Goal: Task Accomplishment & Management: Use online tool/utility

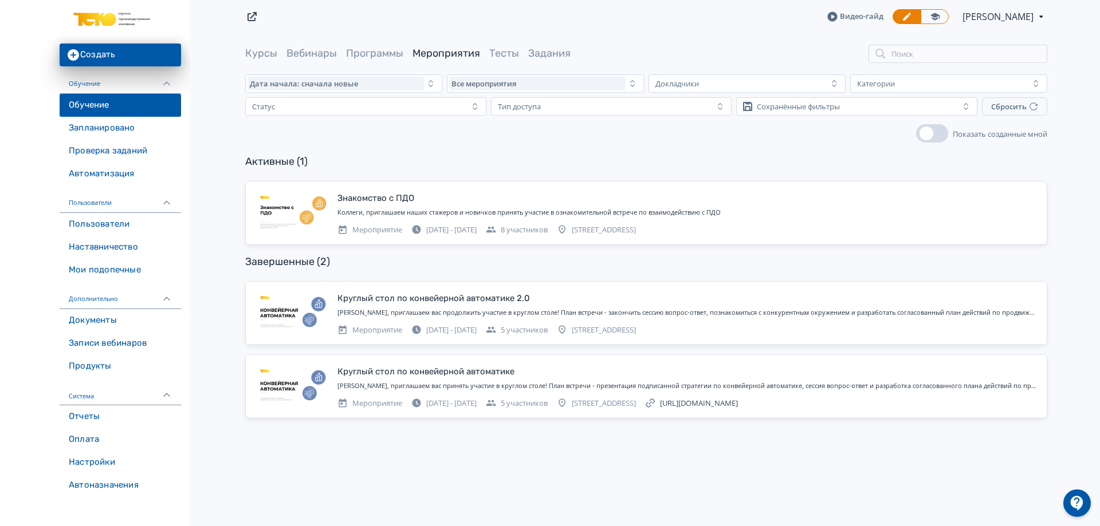
click at [136, 111] on link "Обучение" at bounding box center [120, 105] width 121 height 23
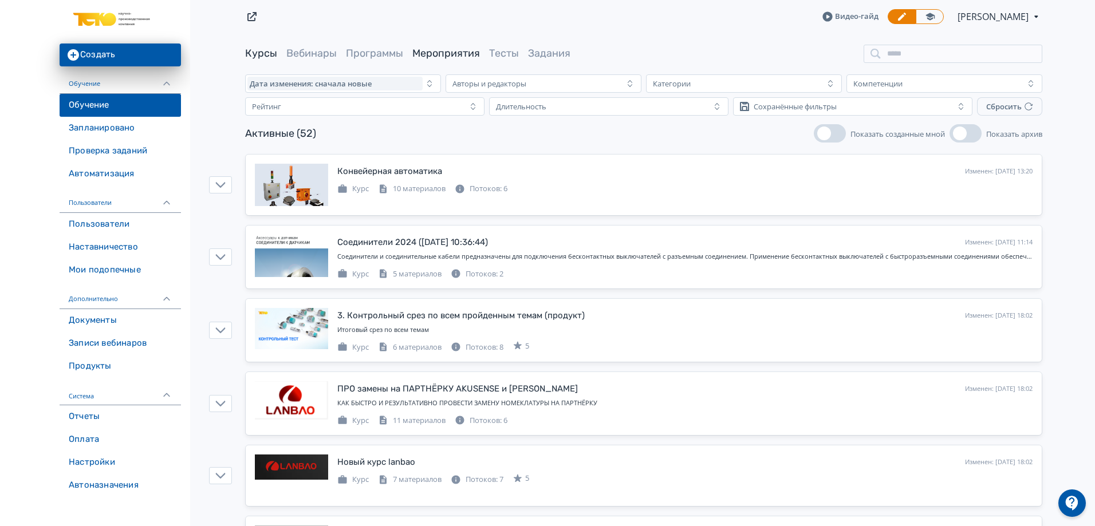
click at [453, 49] on link "Мероприятия" at bounding box center [446, 53] width 68 height 13
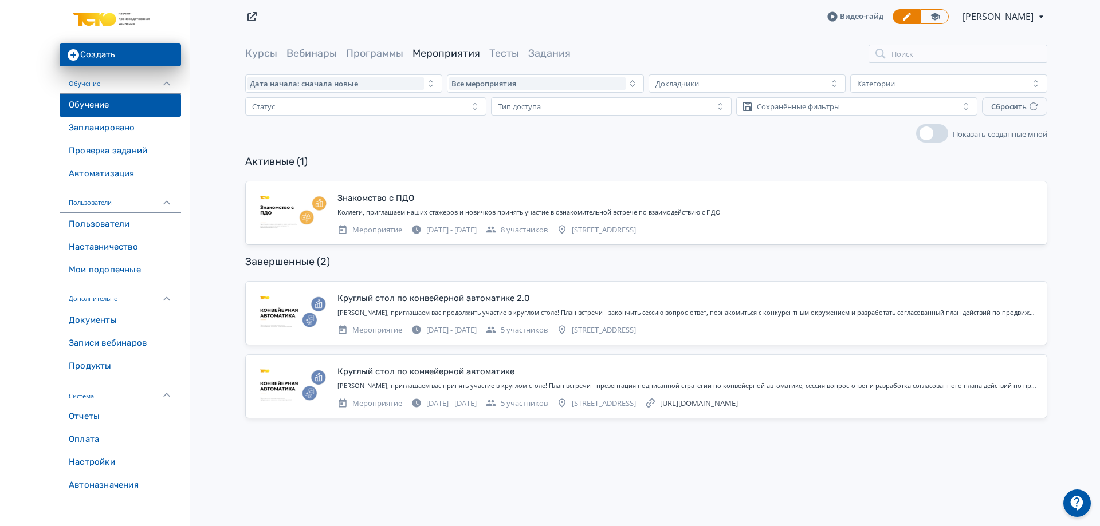
click at [759, 210] on div "Коллеги, приглашаем наших стажеров и новичков принять участие в ознакомительной…" at bounding box center [687, 213] width 700 height 10
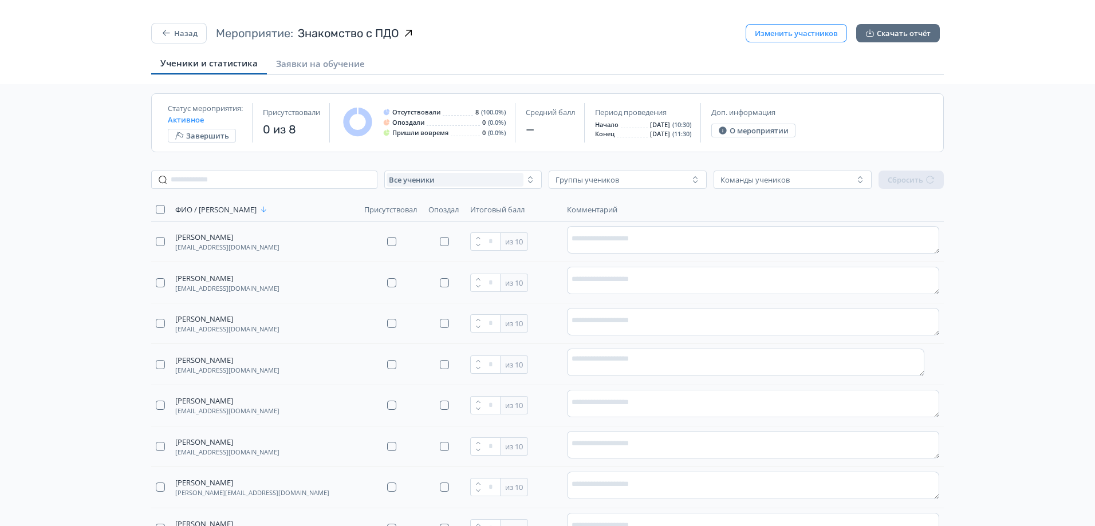
click at [818, 32] on button "Изменить участников" at bounding box center [796, 33] width 101 height 18
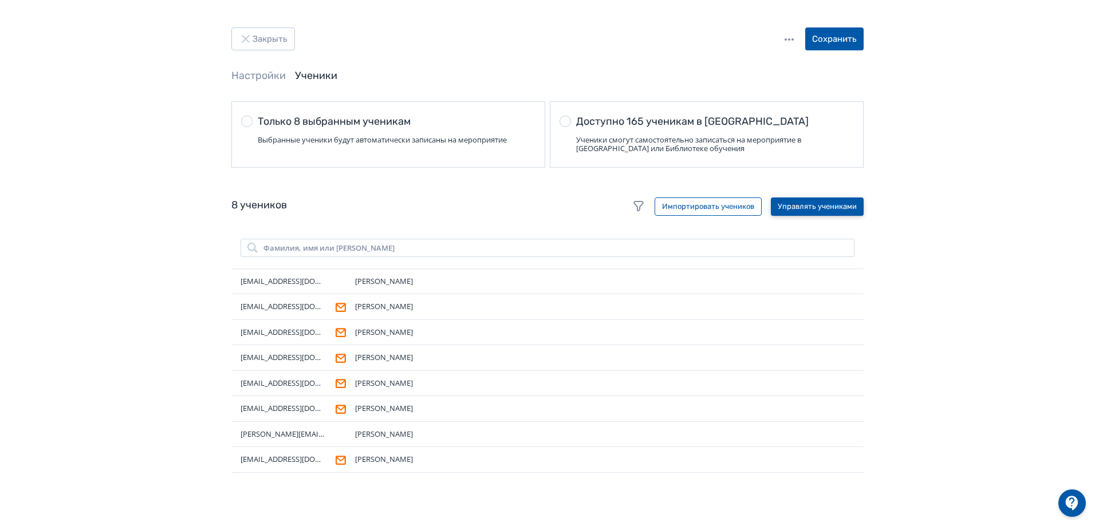
click at [807, 203] on button "Управлять учениками" at bounding box center [817, 207] width 93 height 18
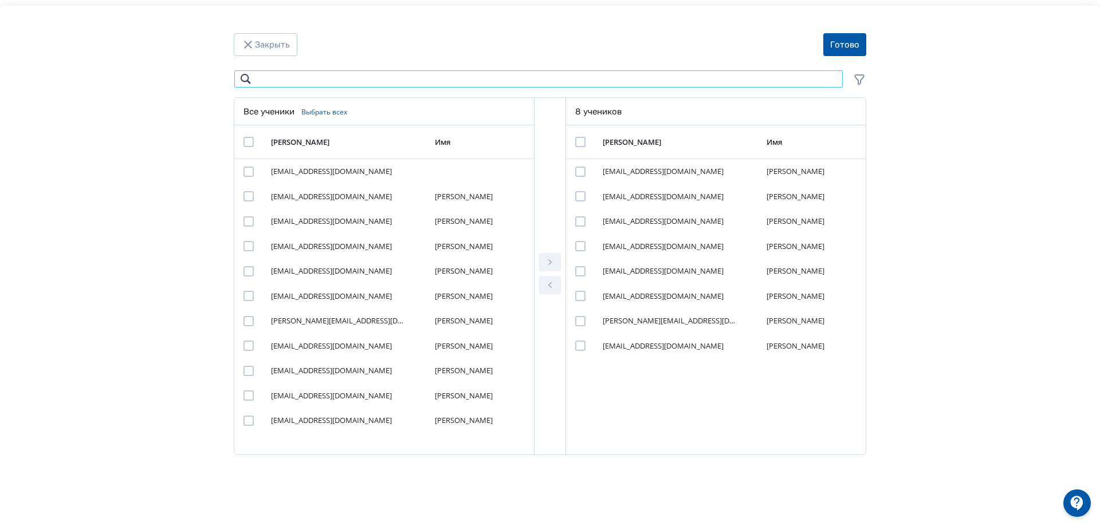
click at [290, 77] on input "Modal" at bounding box center [538, 79] width 609 height 18
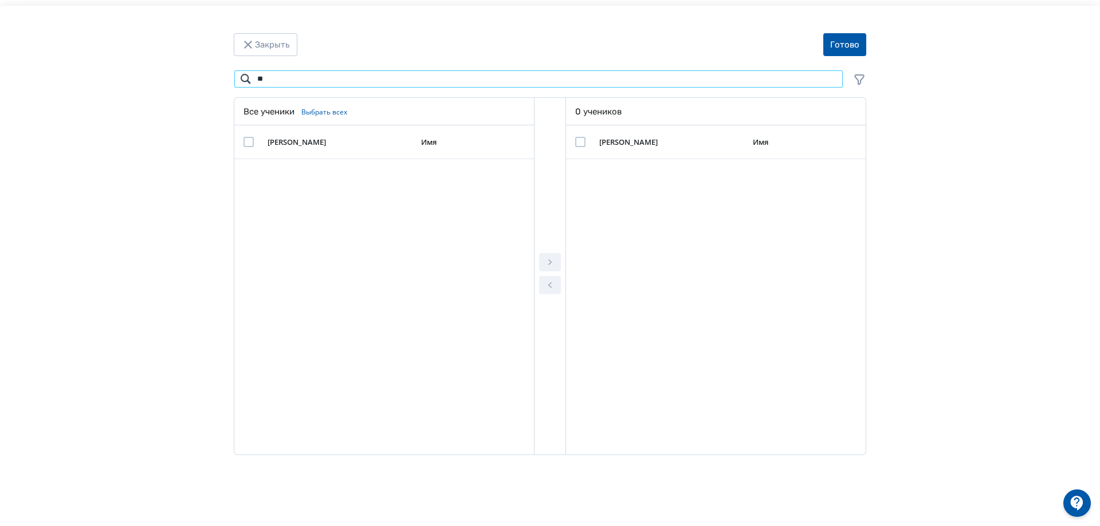
type input "*"
type input "*****"
click at [249, 171] on div "Modal" at bounding box center [248, 172] width 10 height 10
click at [545, 261] on icon "Modal" at bounding box center [550, 262] width 14 height 14
click at [845, 54] on button "Готово" at bounding box center [844, 44] width 43 height 23
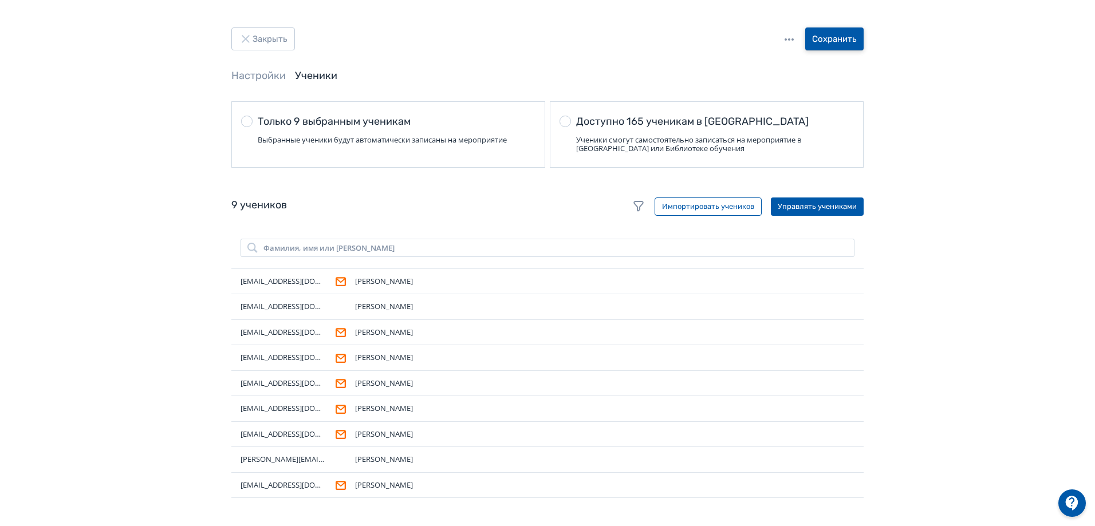
click at [850, 37] on button "Сохранить" at bounding box center [834, 38] width 58 height 23
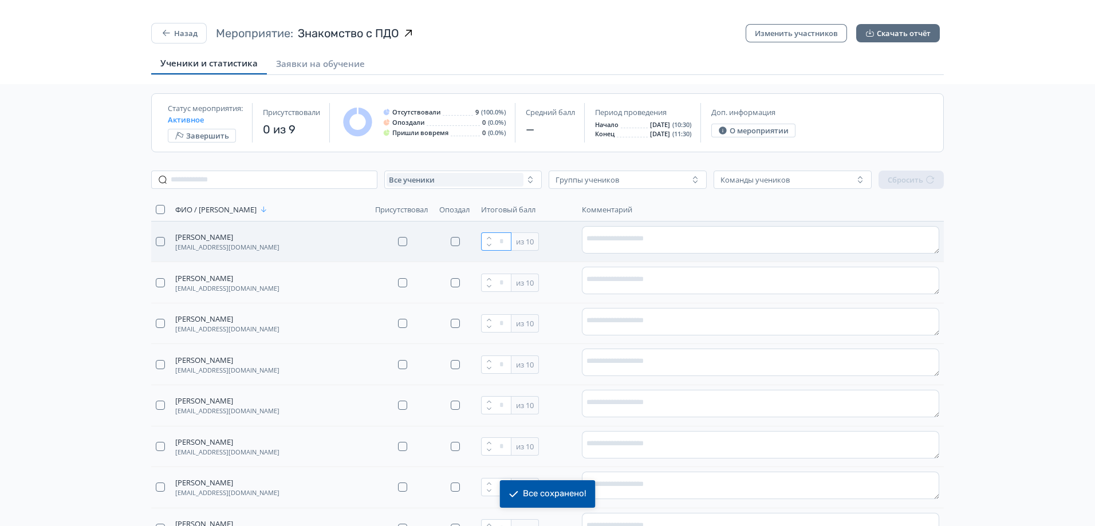
click at [510, 242] on input "*" at bounding box center [496, 242] width 30 height 18
drag, startPoint x: 510, startPoint y: 242, endPoint x: 495, endPoint y: 242, distance: 14.9
click at [495, 242] on input "*" at bounding box center [496, 242] width 30 height 18
drag, startPoint x: 515, startPoint y: 239, endPoint x: 492, endPoint y: 241, distance: 23.0
click at [492, 241] on div "**" at bounding box center [496, 242] width 30 height 18
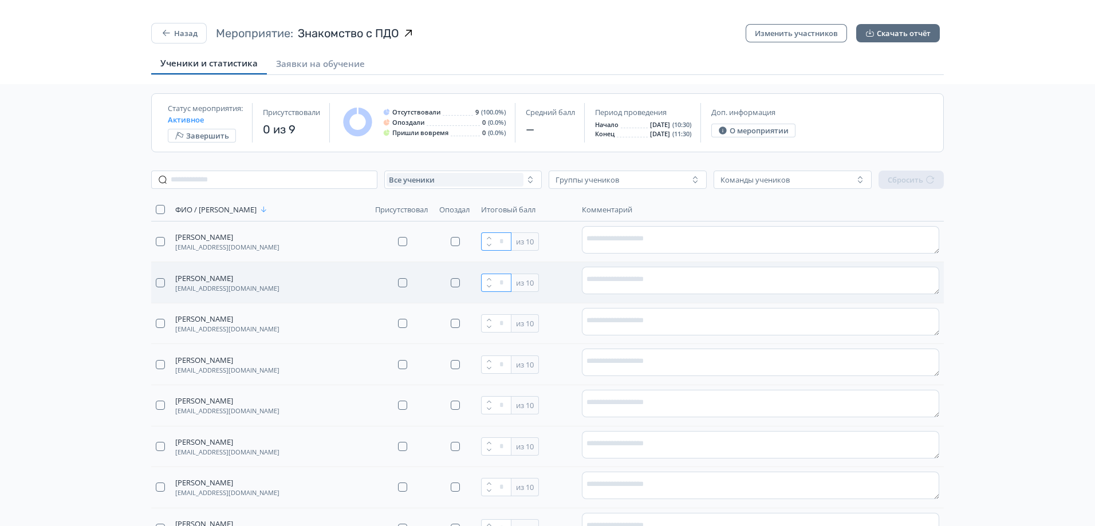
type input "**"
click at [499, 281] on input "*" at bounding box center [496, 283] width 30 height 18
paste input "**"
type input "**"
click at [507, 323] on input "*" at bounding box center [496, 323] width 30 height 18
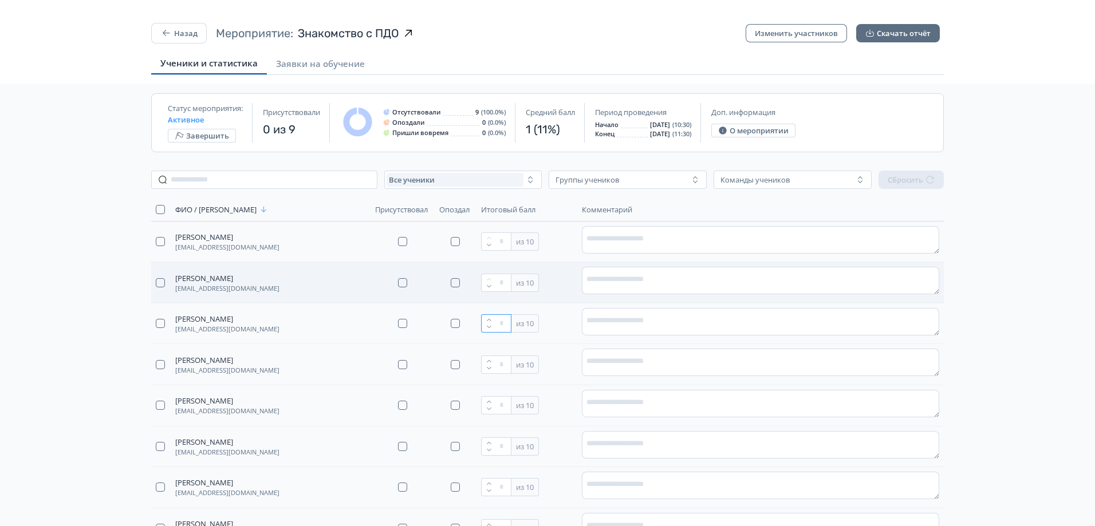
paste input "**"
type input "***"
click at [509, 362] on input "*" at bounding box center [496, 365] width 30 height 18
paste input "**"
type input "***"
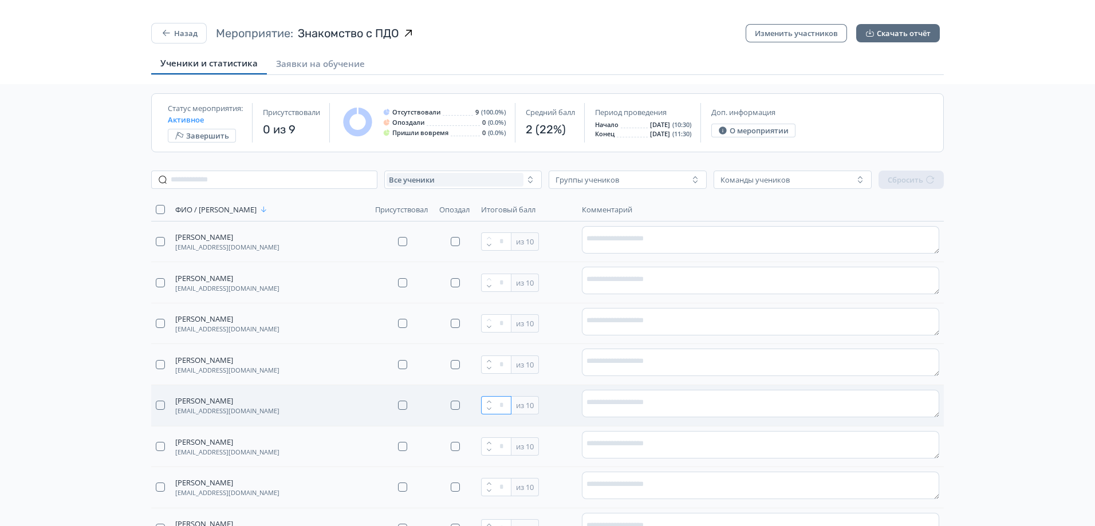
click at [505, 405] on input "*" at bounding box center [496, 405] width 30 height 18
paste input "**"
type input "***"
click at [510, 454] on input "*" at bounding box center [496, 447] width 30 height 18
paste input "**"
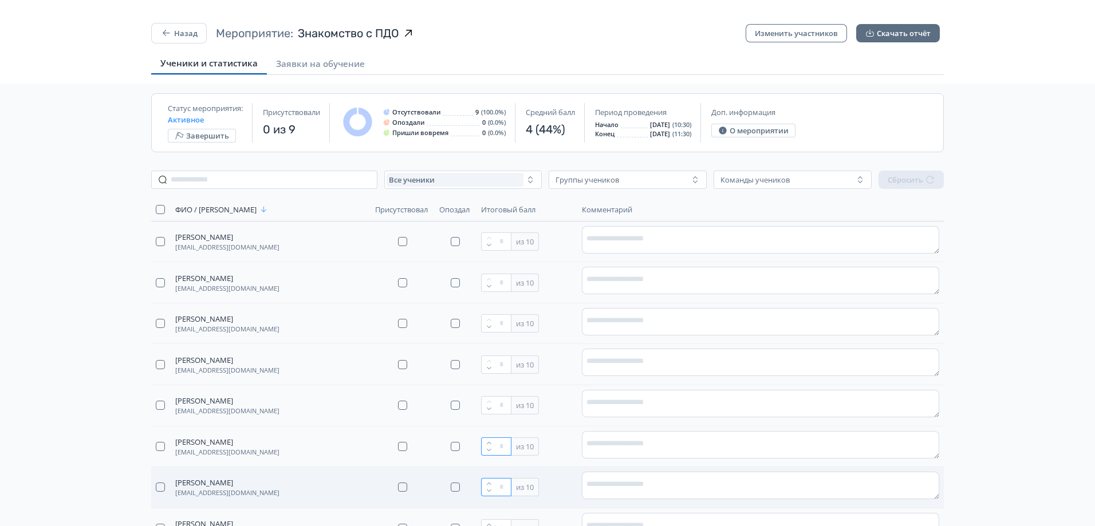
type input "***"
click at [505, 491] on input "*" at bounding box center [496, 487] width 30 height 18
paste input "**"
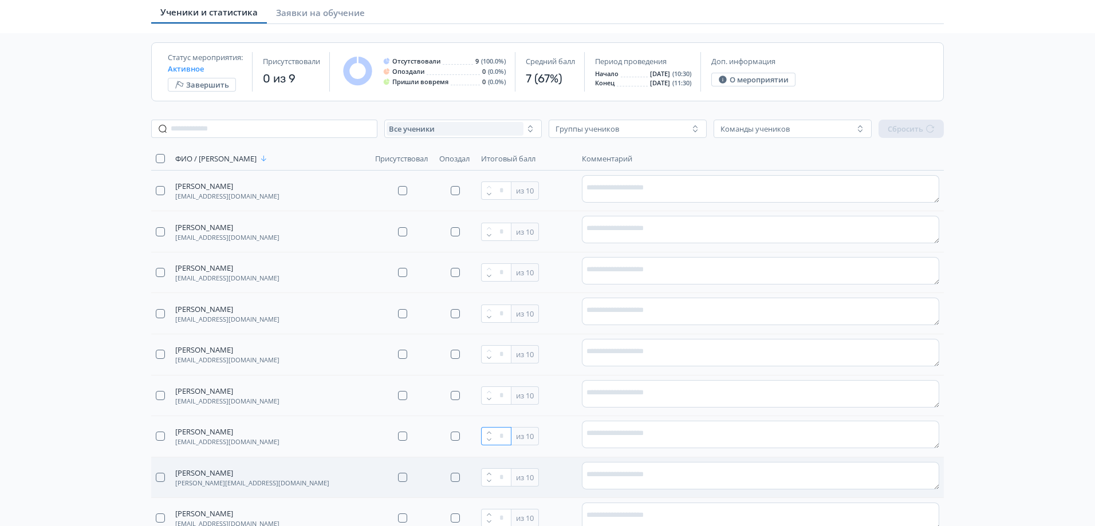
scroll to position [57, 0]
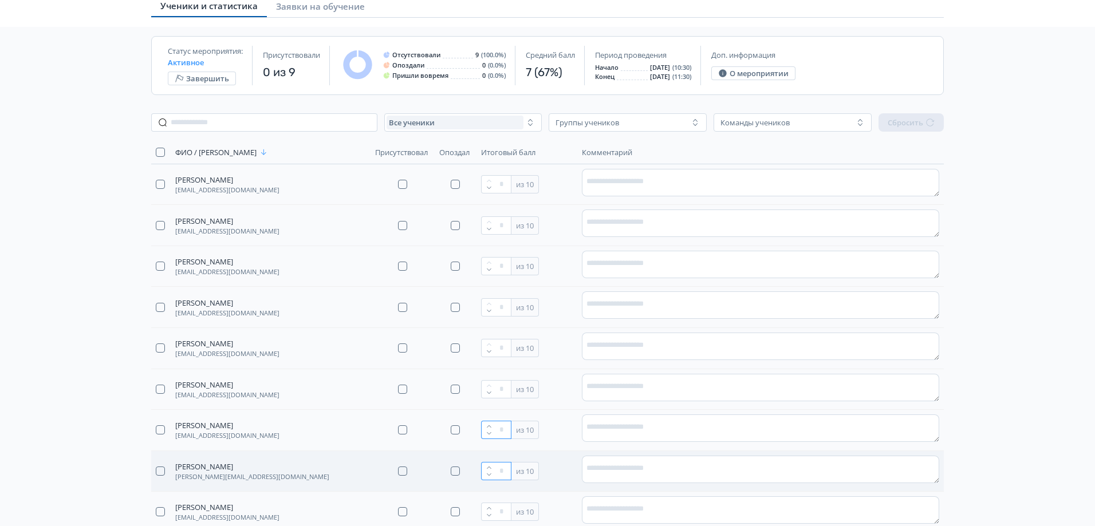
type input "***"
click at [501, 469] on input "*" at bounding box center [496, 471] width 30 height 18
type input "**"
click at [499, 509] on input "*" at bounding box center [496, 512] width 30 height 18
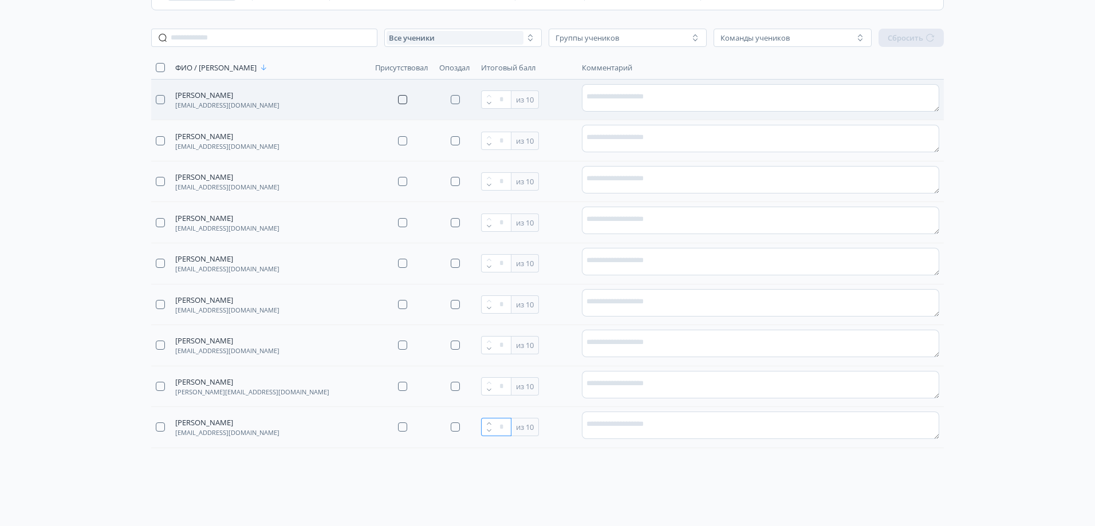
type input "**"
click at [398, 99] on button "button" at bounding box center [402, 99] width 9 height 9
click at [404, 135] on td at bounding box center [403, 140] width 64 height 41
click at [403, 137] on button "button" at bounding box center [402, 140] width 9 height 9
click at [400, 224] on button "button" at bounding box center [402, 222] width 9 height 9
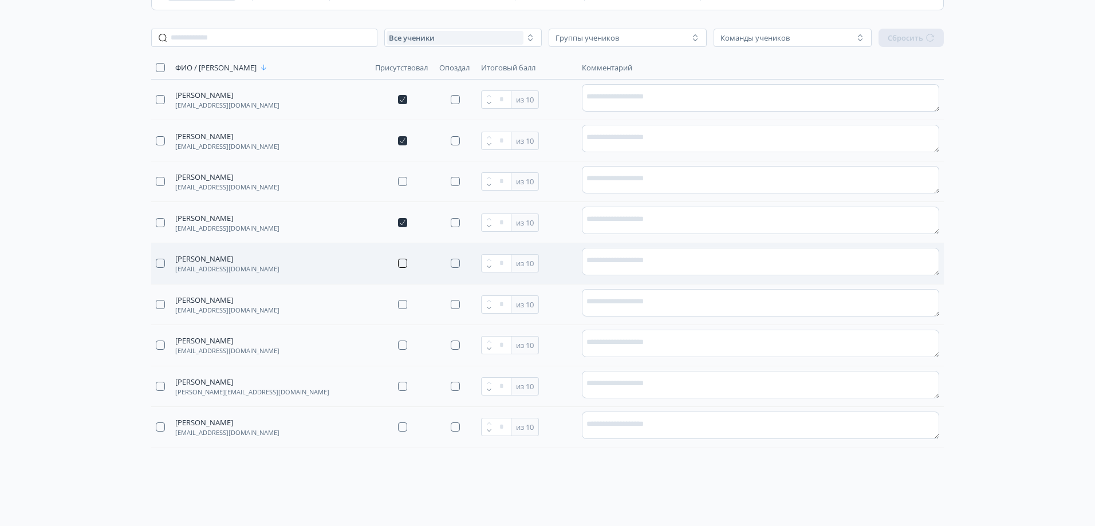
click at [400, 265] on button "button" at bounding box center [402, 263] width 9 height 9
click at [402, 308] on button "button" at bounding box center [402, 304] width 9 height 9
click at [403, 344] on button "button" at bounding box center [402, 345] width 9 height 9
click at [401, 388] on button "button" at bounding box center [402, 386] width 9 height 9
click at [401, 429] on button "button" at bounding box center [402, 427] width 9 height 9
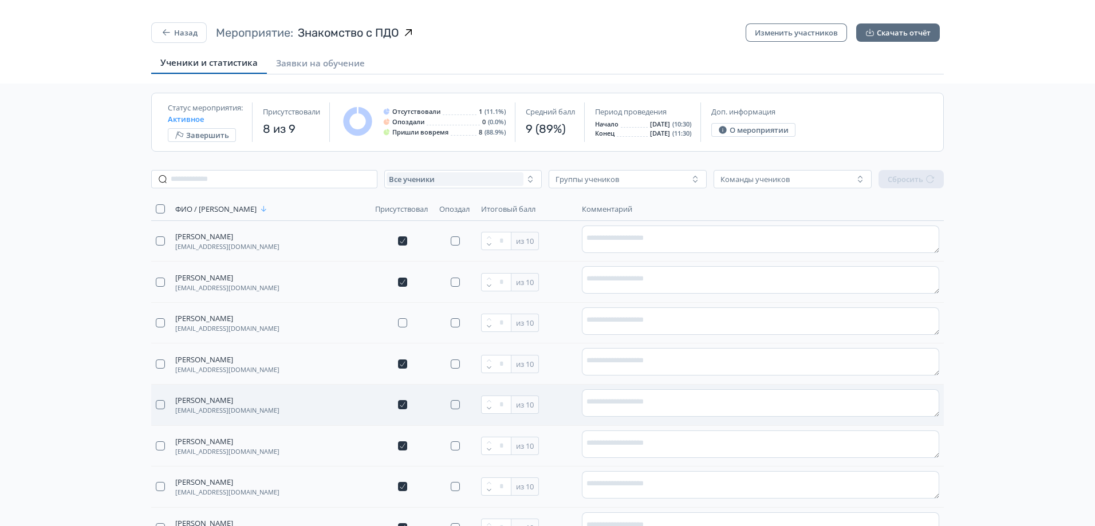
scroll to position [0, 0]
click at [804, 38] on button "Изменить участников" at bounding box center [796, 33] width 101 height 18
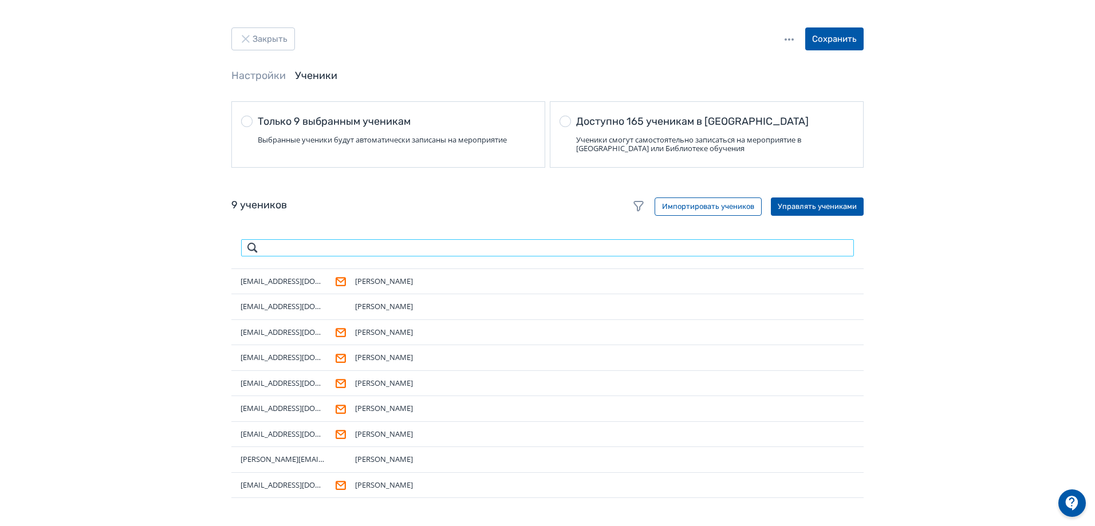
click at [401, 242] on input "search" at bounding box center [548, 248] width 614 height 18
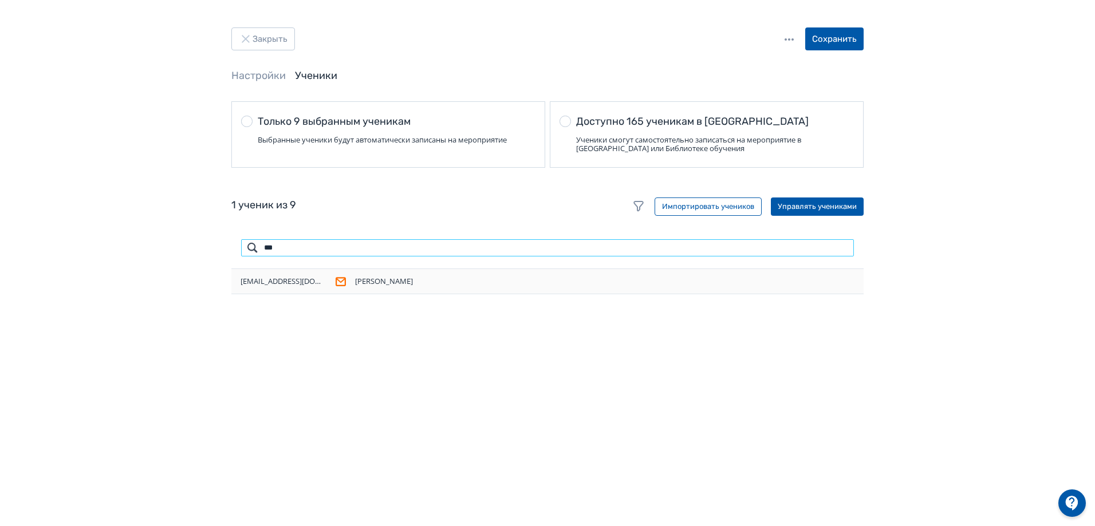
type input "***"
click at [515, 284] on div "[PERSON_NAME]" at bounding box center [604, 281] width 499 height 11
click at [817, 204] on button "Управлять учениками" at bounding box center [817, 207] width 93 height 18
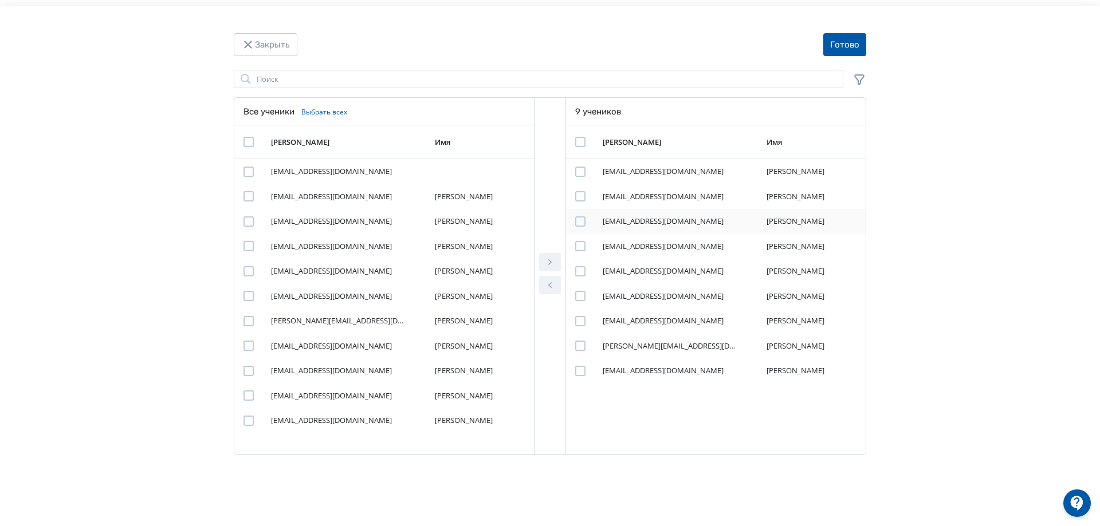
click at [582, 222] on div "Modal" at bounding box center [580, 221] width 10 height 10
click at [557, 287] on button "Modal" at bounding box center [550, 285] width 22 height 18
click at [849, 33] on button "Готово" at bounding box center [844, 44] width 43 height 23
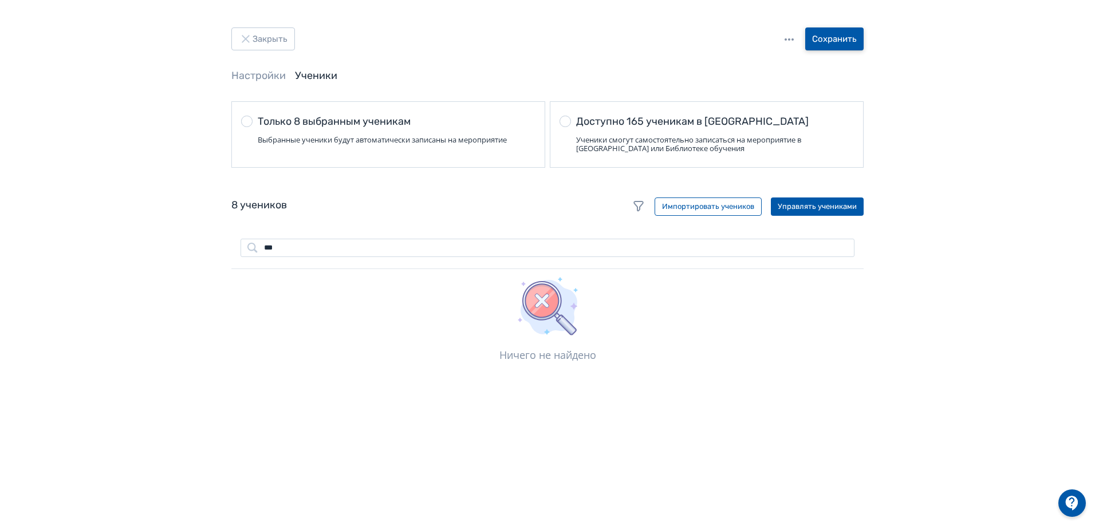
click at [834, 48] on button "Сохранить" at bounding box center [834, 38] width 58 height 23
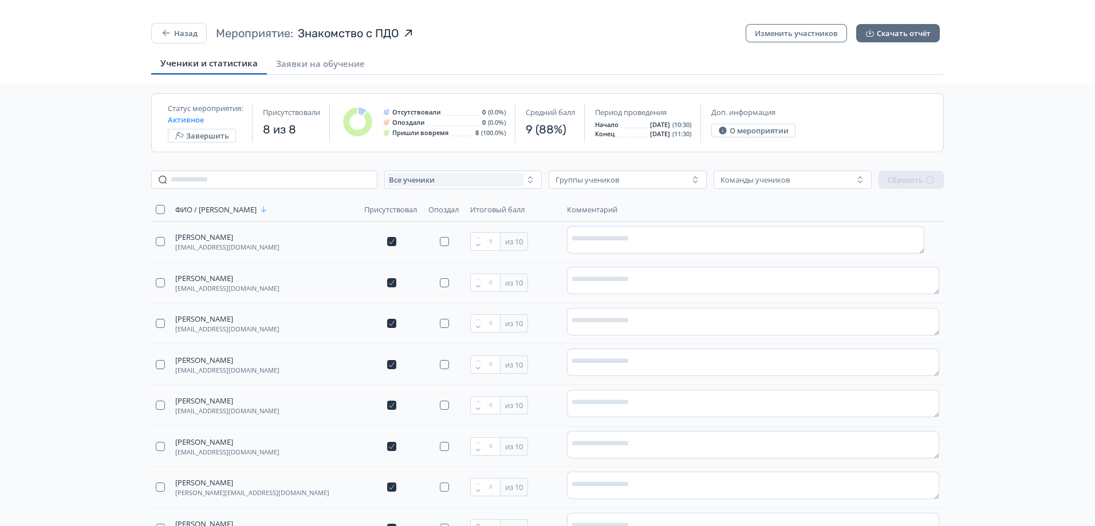
click at [629, 52] on div "Назад Мероприятие: Знакомство с ПДО Изменить участников Скачать отчёт" at bounding box center [547, 38] width 811 height 30
click at [850, 65] on div "Ученики и статистика Заявки на обучение" at bounding box center [547, 64] width 793 height 22
click at [290, 68] on span "Заявки на обучение" at bounding box center [320, 63] width 89 height 11
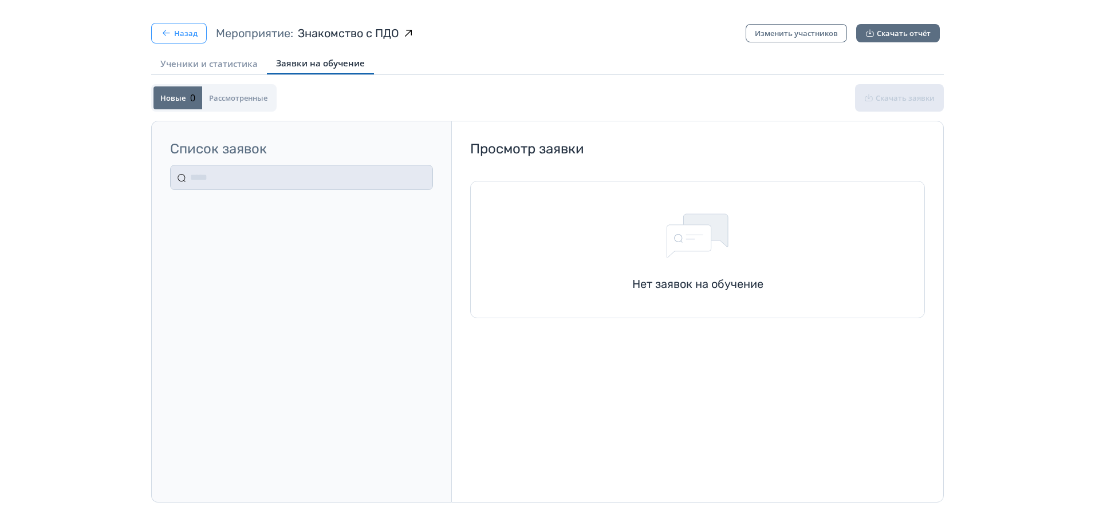
click at [170, 26] on button "Назад" at bounding box center [179, 33] width 56 height 21
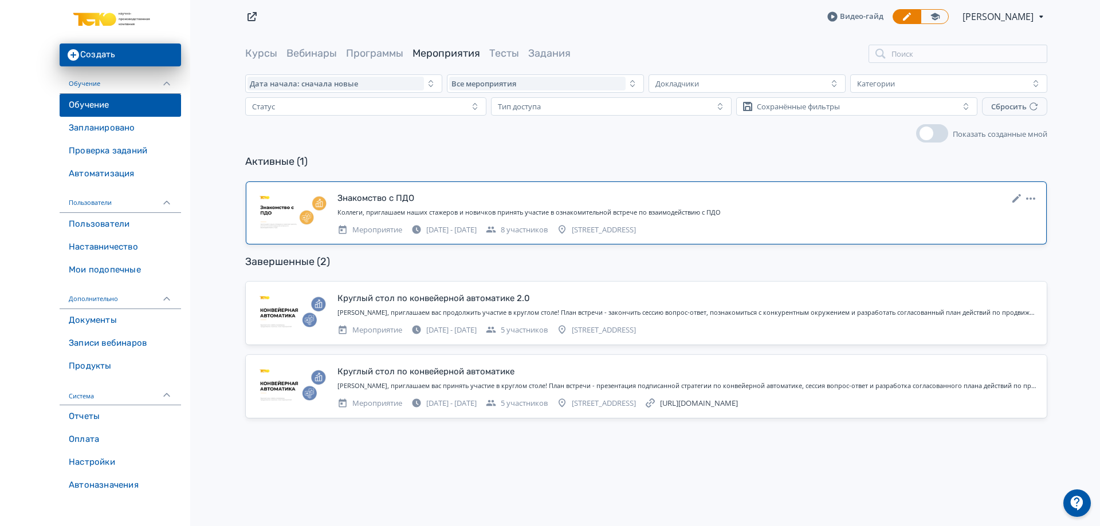
click at [516, 185] on link "Знакомство с [PERSON_NAME], приглашаем наших стажеров и новичков принять участи…" at bounding box center [646, 213] width 801 height 63
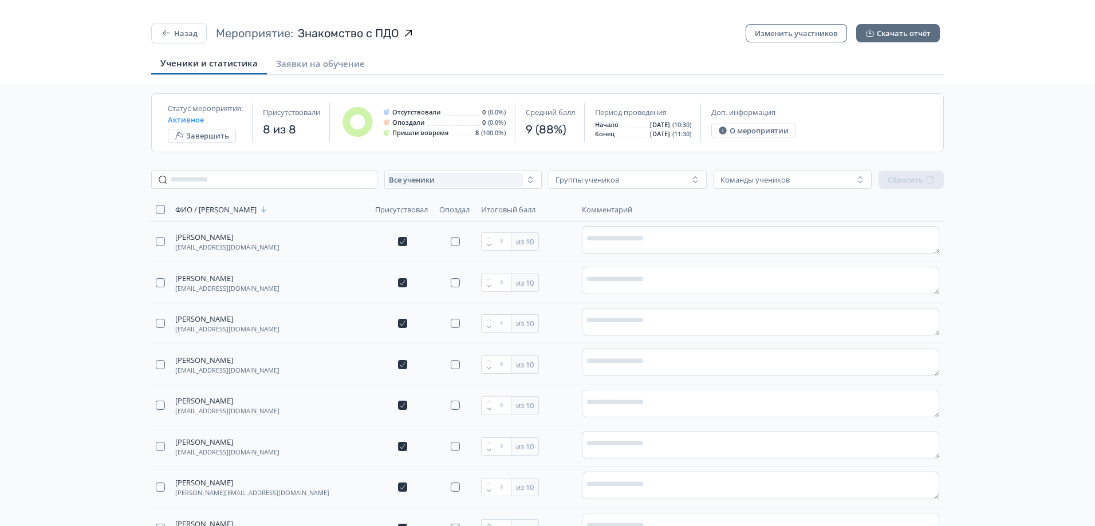
scroll to position [101, 0]
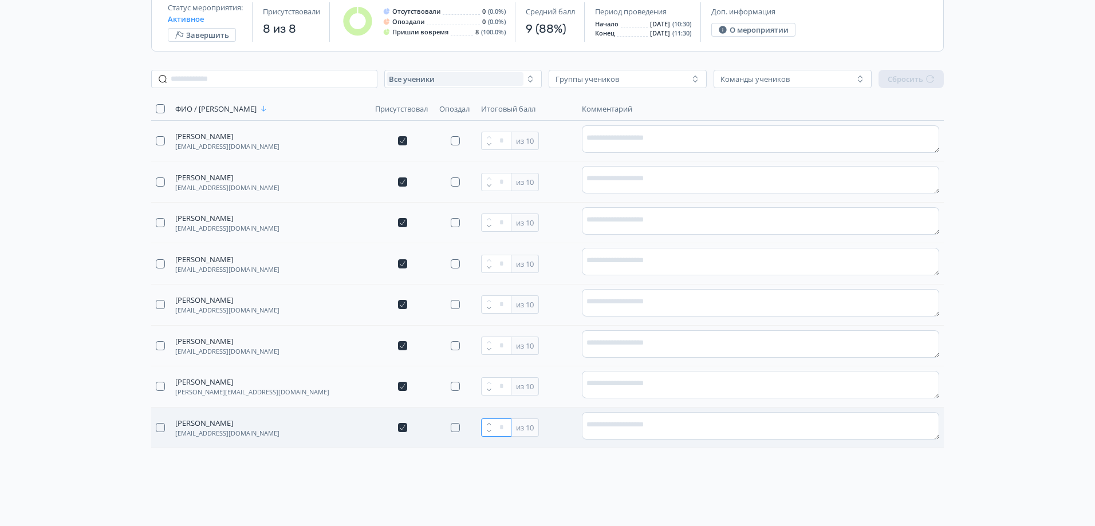
click at [500, 430] on input "*" at bounding box center [496, 428] width 30 height 18
type input "**"
click at [521, 501] on div "ФИО / [PERSON_NAME] Присутствовал Опоздал Итоговый балл Комментарий [PERSON_NAM…" at bounding box center [547, 311] width 811 height 429
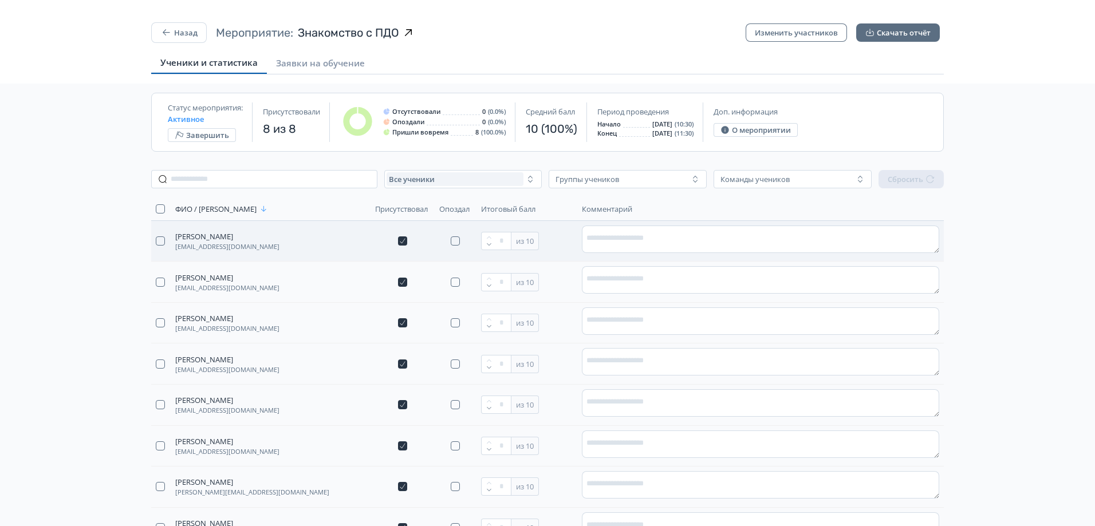
scroll to position [0, 0]
click at [194, 135] on button "Завершить" at bounding box center [202, 136] width 68 height 14
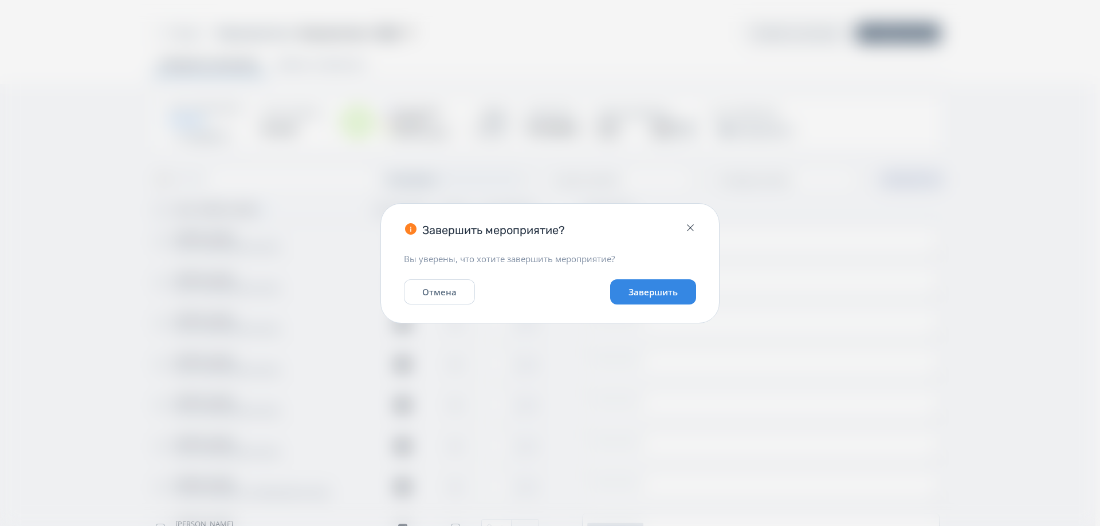
click at [626, 297] on button "Завершить" at bounding box center [653, 291] width 86 height 25
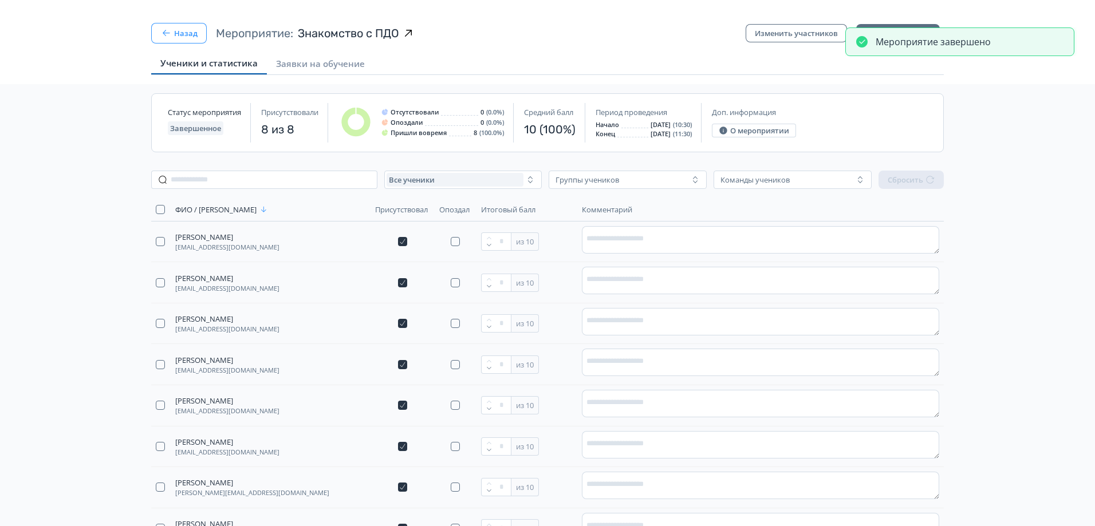
click at [194, 28] on button "Назад" at bounding box center [179, 33] width 56 height 21
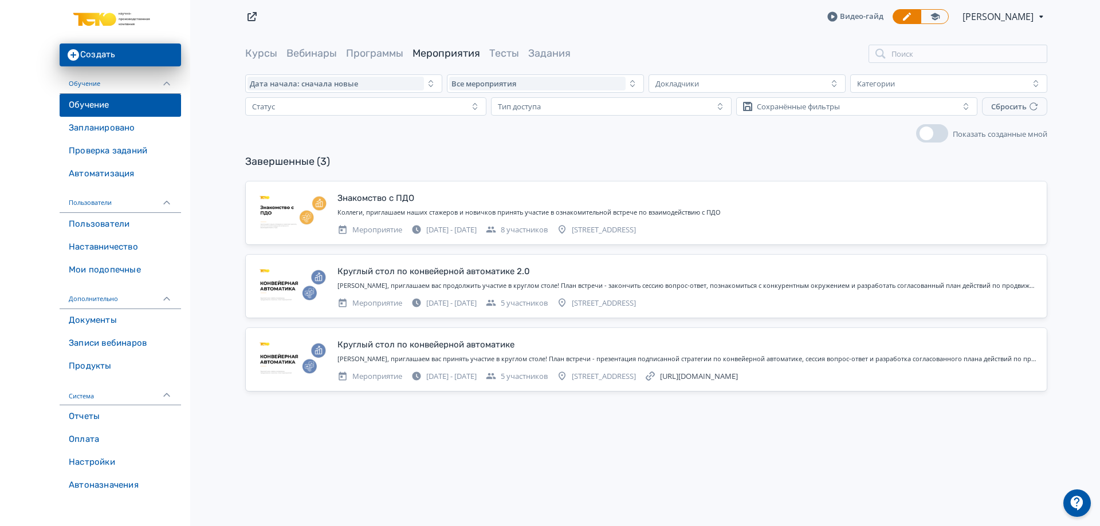
click at [102, 98] on link "Обучение" at bounding box center [120, 105] width 121 height 23
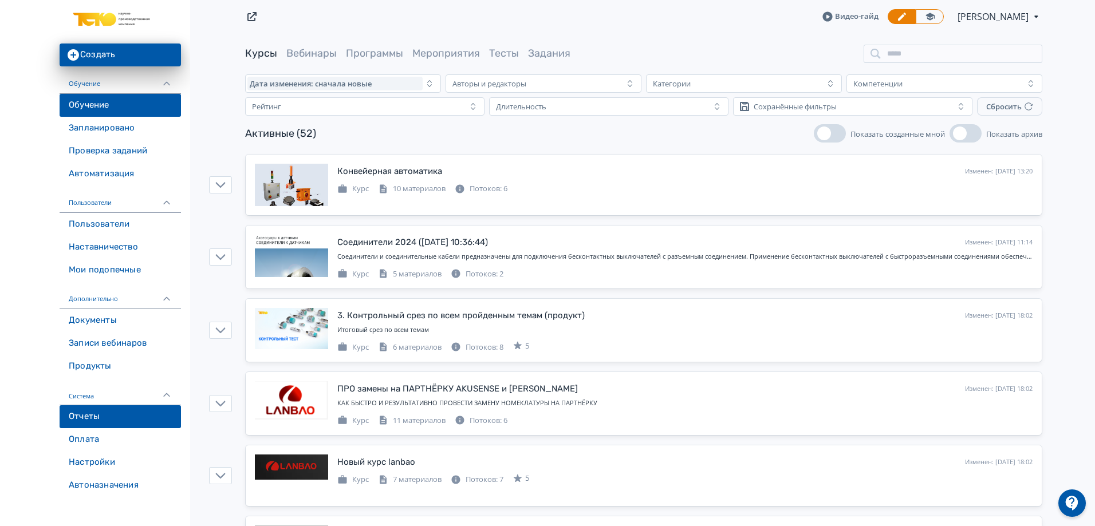
click at [116, 423] on link "Отчеты" at bounding box center [120, 416] width 121 height 23
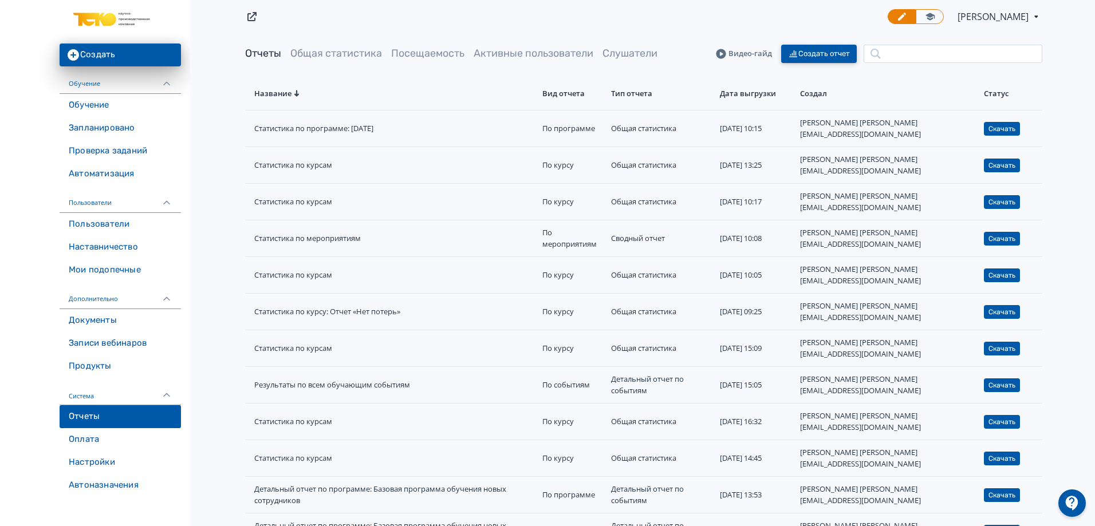
click at [812, 52] on button "Создать отчет" at bounding box center [819, 54] width 76 height 18
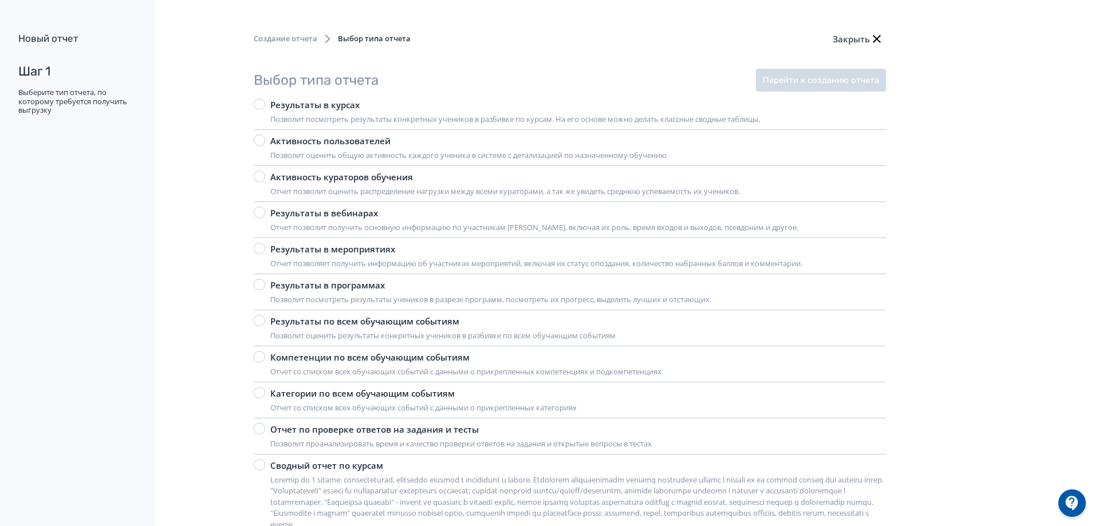
click at [258, 99] on div at bounding box center [259, 103] width 11 height 11
click at [257, 251] on div at bounding box center [259, 248] width 11 height 11
click at [262, 320] on div at bounding box center [259, 320] width 11 height 11
click at [851, 75] on button "Перейти к созданию отчета" at bounding box center [821, 80] width 130 height 23
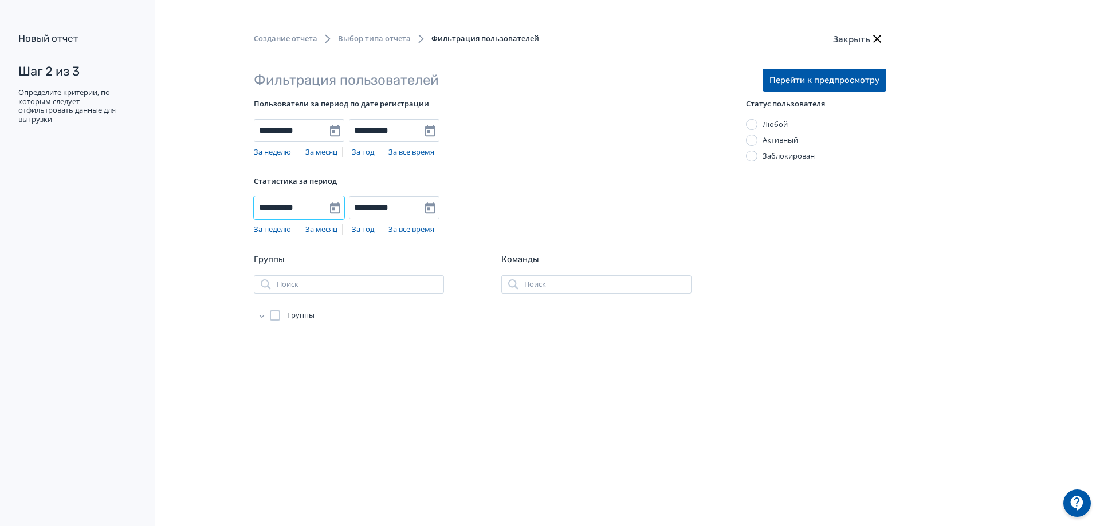
click at [334, 210] on input "**********" at bounding box center [299, 207] width 90 height 23
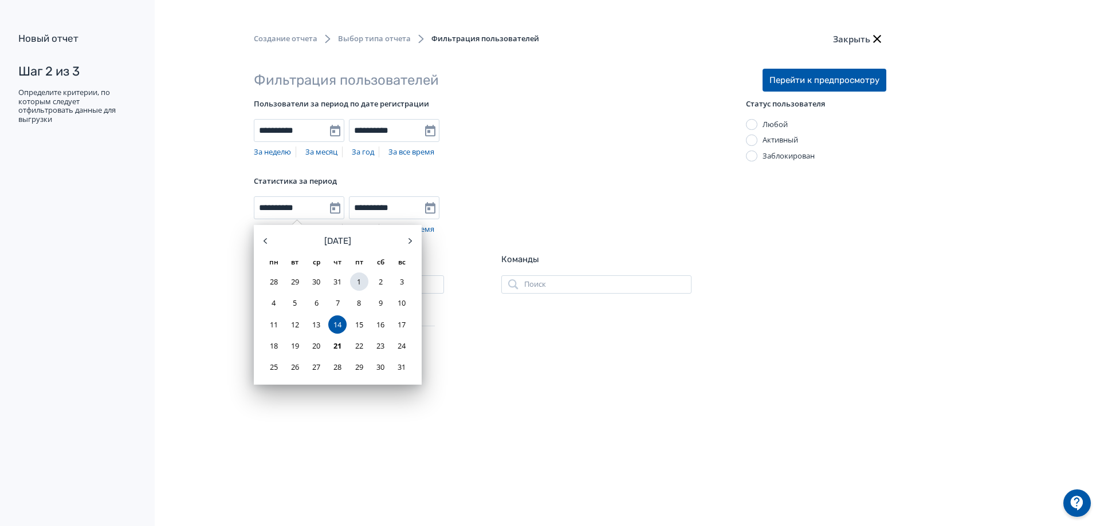
click at [361, 286] on div "1" at bounding box center [359, 282] width 18 height 18
type input "**********"
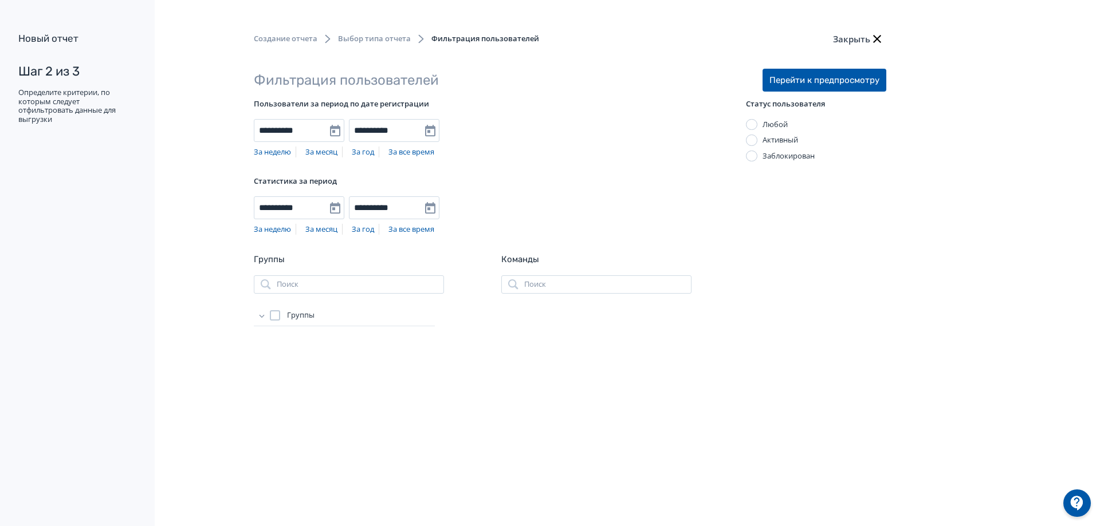
click at [260, 316] on icon at bounding box center [261, 315] width 5 height 3
click at [289, 365] on div at bounding box center [286, 362] width 10 height 10
click at [287, 356] on div "Дилеры Другие Инженеры Менеджеры ОП Менеджеры по продукту ОМиР Руководители Ста…" at bounding box center [357, 386] width 153 height 121
click at [287, 358] on div at bounding box center [286, 362] width 10 height 10
click at [286, 381] on div at bounding box center [286, 378] width 10 height 10
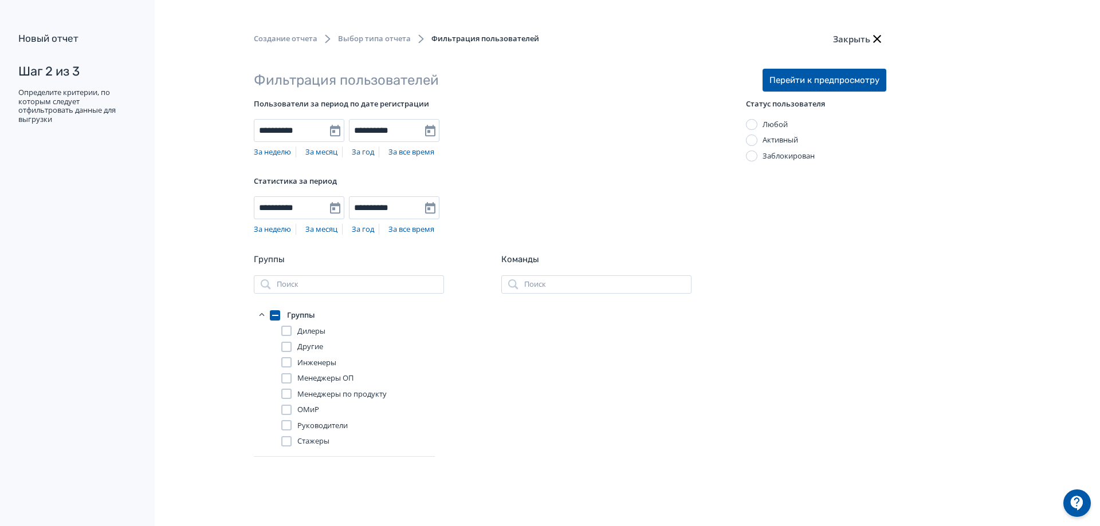
click at [287, 425] on div at bounding box center [286, 425] width 10 height 10
click at [285, 440] on div at bounding box center [286, 441] width 10 height 10
click at [865, 77] on button "Перейти к предпросмотру" at bounding box center [824, 80] width 124 height 23
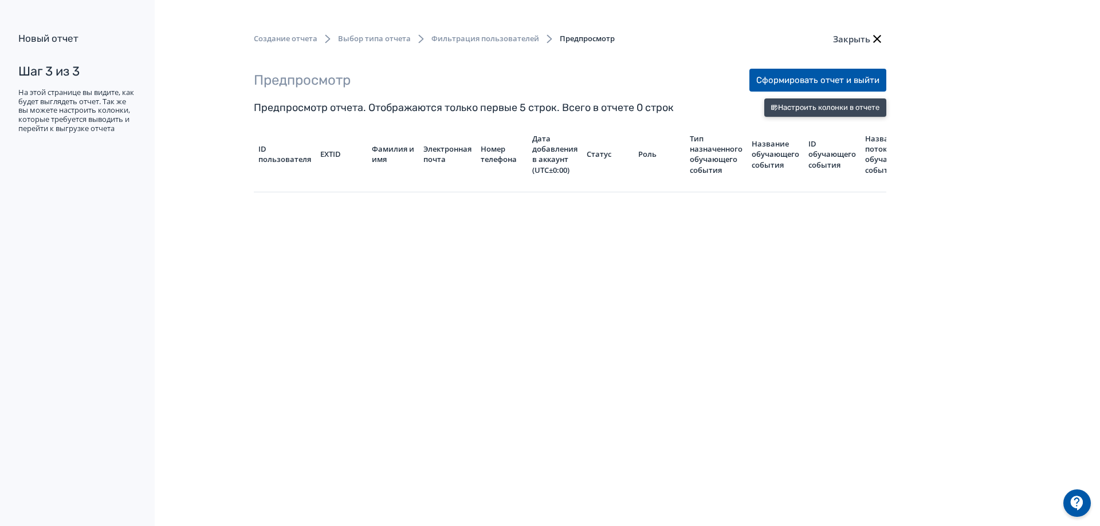
click at [798, 101] on button "Настроить колонки в отчете" at bounding box center [825, 107] width 122 height 18
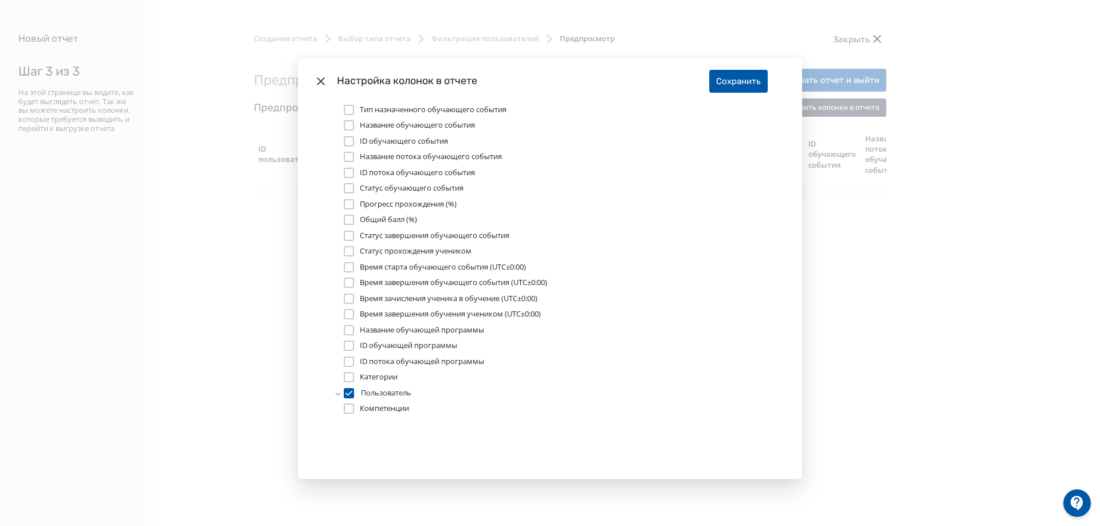
click at [318, 82] on icon "Modal" at bounding box center [321, 81] width 8 height 8
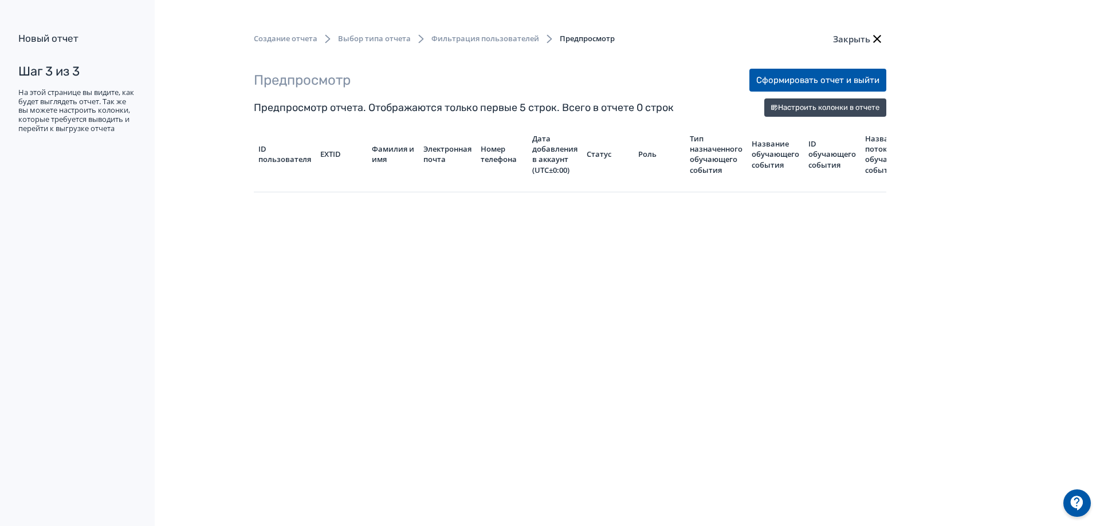
click at [280, 153] on div "ID пользователя" at bounding box center [284, 154] width 53 height 21
click at [282, 160] on div "ID пользователя" at bounding box center [284, 154] width 53 height 21
click at [394, 32] on div "Создание отчета Выбор типа отчета Фильтрация пользователей Предпросмотр" at bounding box center [434, 39] width 361 height 21
click at [860, 39] on button "Закрыть" at bounding box center [858, 38] width 56 height 23
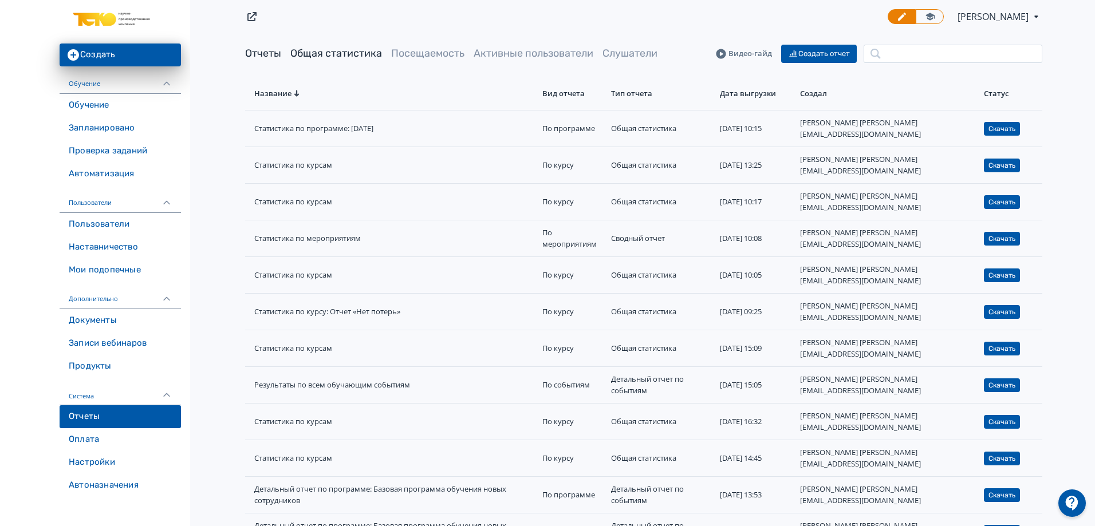
click at [340, 52] on link "Общая статистика" at bounding box center [336, 53] width 92 height 13
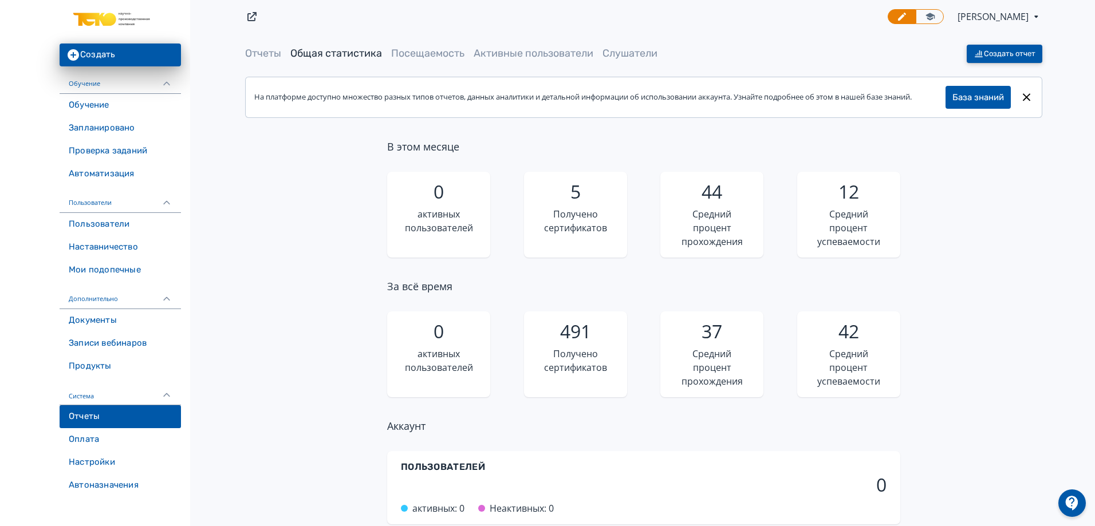
click at [1003, 47] on button "Создать отчет" at bounding box center [1005, 54] width 76 height 18
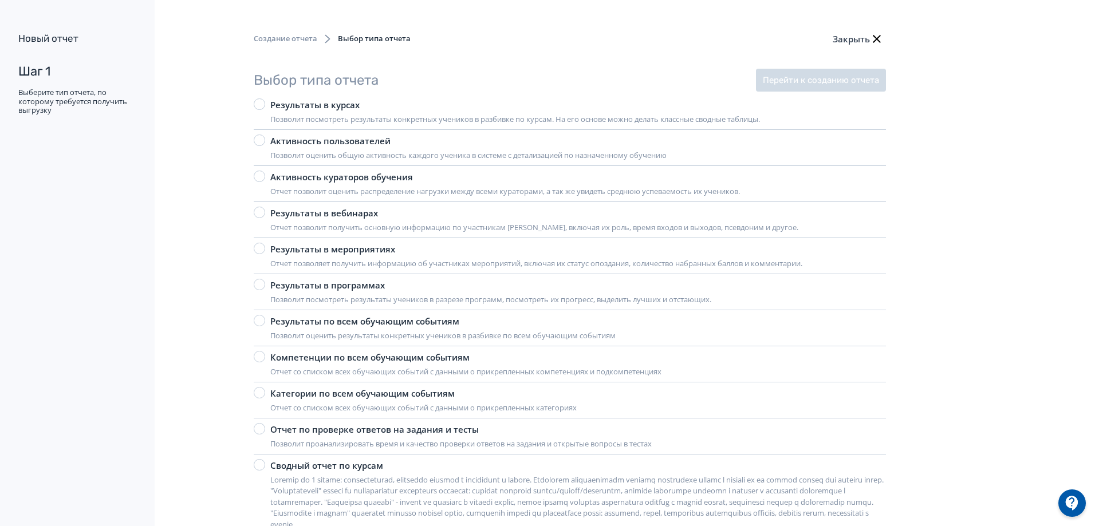
click at [257, 110] on label "Результаты в курсах Позволит посмотреть результаты конкретных учеников в разбив…" at bounding box center [507, 111] width 506 height 26
click at [260, 324] on div at bounding box center [259, 320] width 11 height 11
click at [866, 79] on button "Перейти к созданию отчета" at bounding box center [821, 80] width 130 height 23
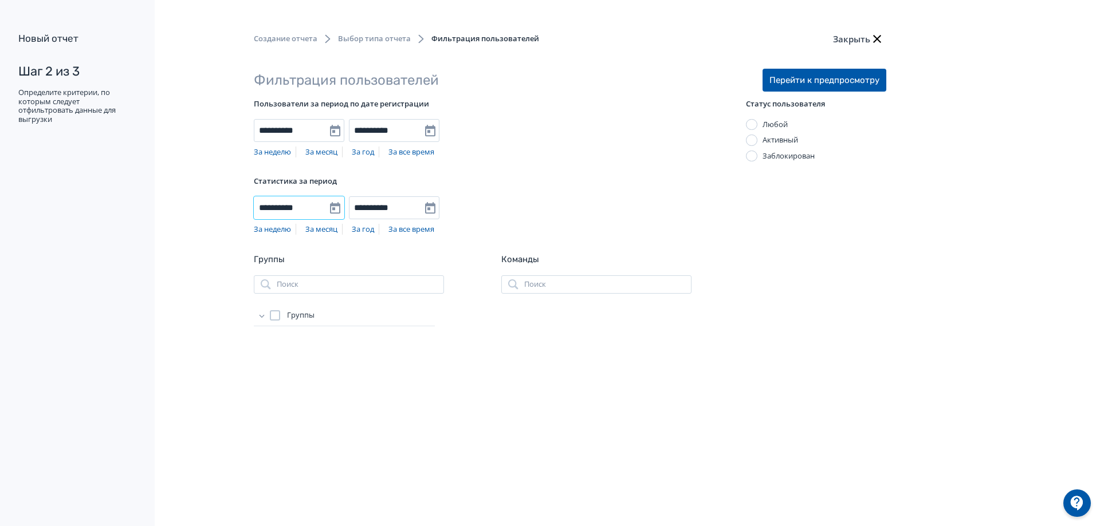
click at [335, 208] on input "**********" at bounding box center [299, 207] width 90 height 23
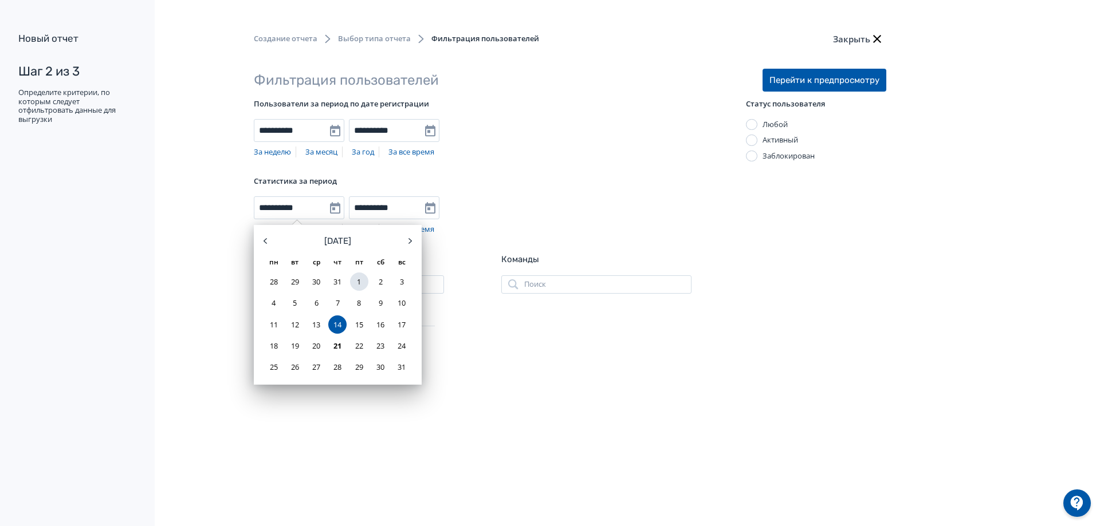
click at [362, 277] on div "1" at bounding box center [359, 282] width 18 height 18
type input "**********"
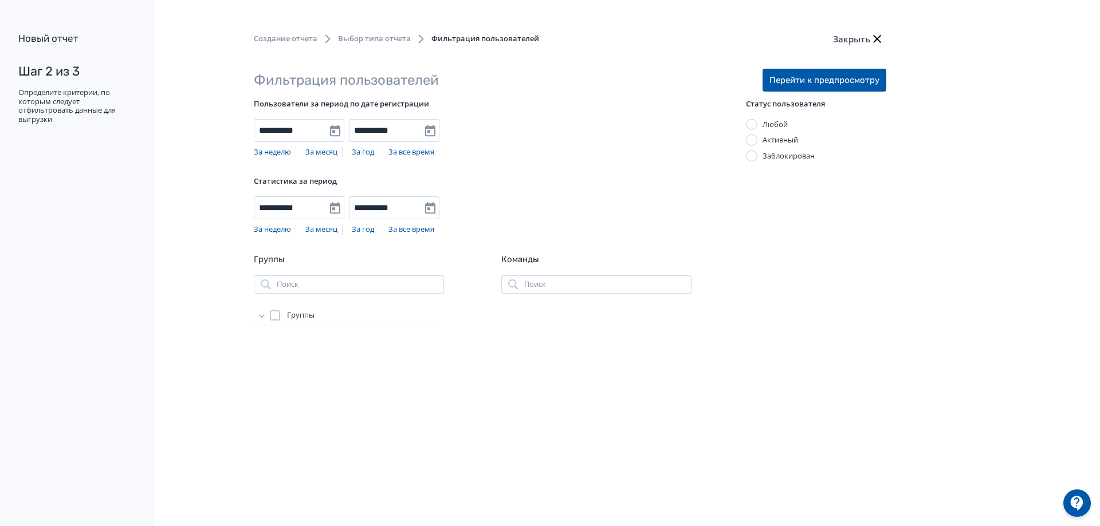
click at [272, 318] on div at bounding box center [275, 315] width 10 height 10
click at [825, 76] on button "Перейти к предпросмотру" at bounding box center [824, 80] width 124 height 23
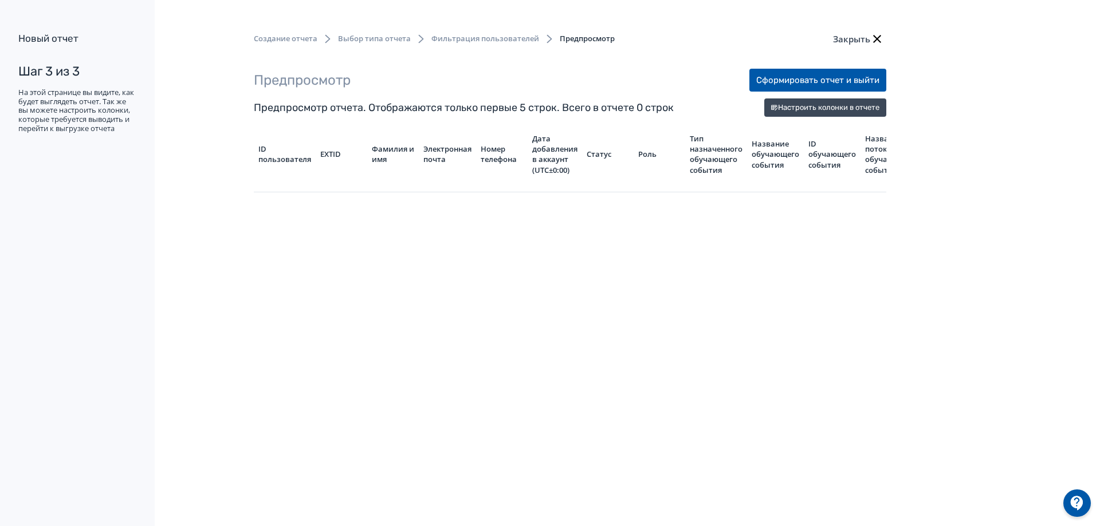
click at [471, 115] on div "Предпросмотр отчета. Отображаются только первые 5 строк. Всего в отчете 0 строк" at bounding box center [464, 107] width 420 height 15
click at [529, 107] on div "Предпросмотр отчета. Отображаются только первые 5 строк. Всего в отчете 0 строк" at bounding box center [464, 107] width 420 height 15
click at [385, 38] on span "Выбор типа отчета" at bounding box center [374, 38] width 73 height 11
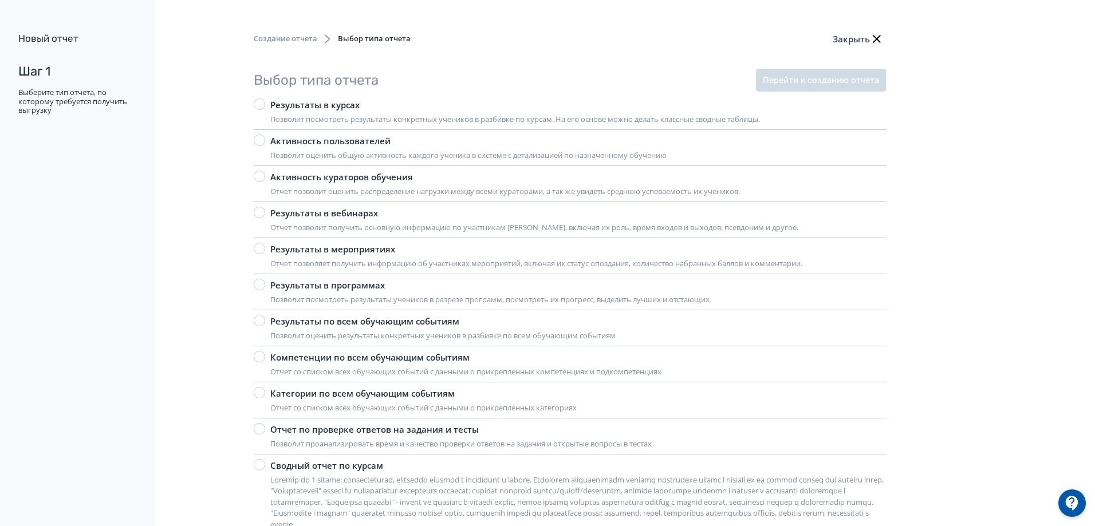
click at [871, 37] on icon "button" at bounding box center [877, 39] width 14 height 14
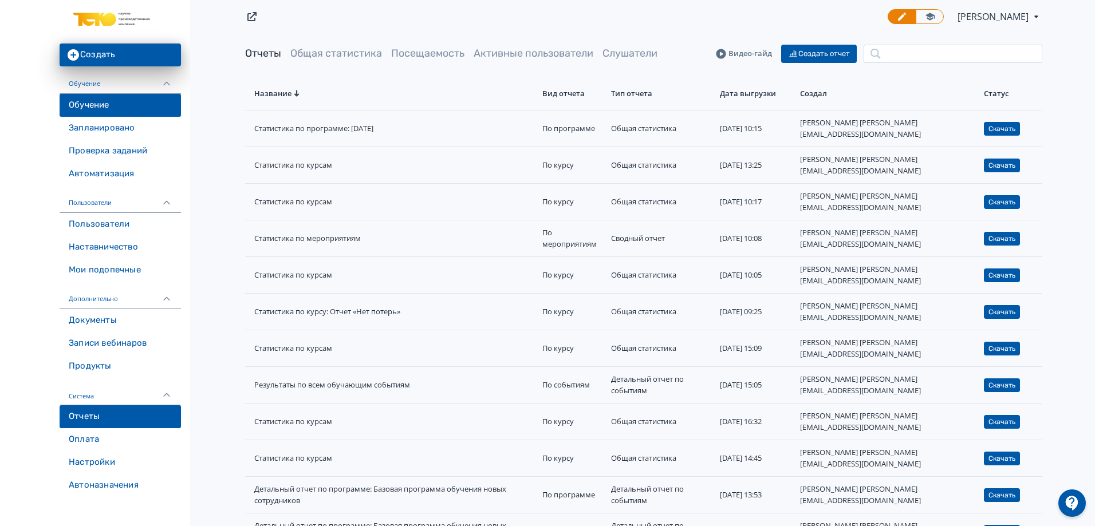
click at [94, 100] on link "Обучение" at bounding box center [120, 105] width 121 height 23
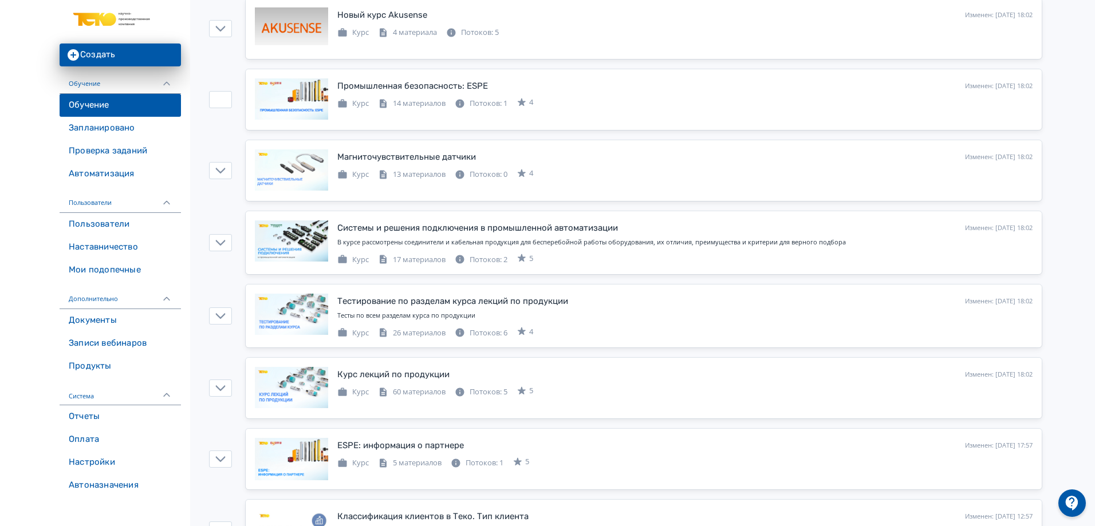
scroll to position [573, 0]
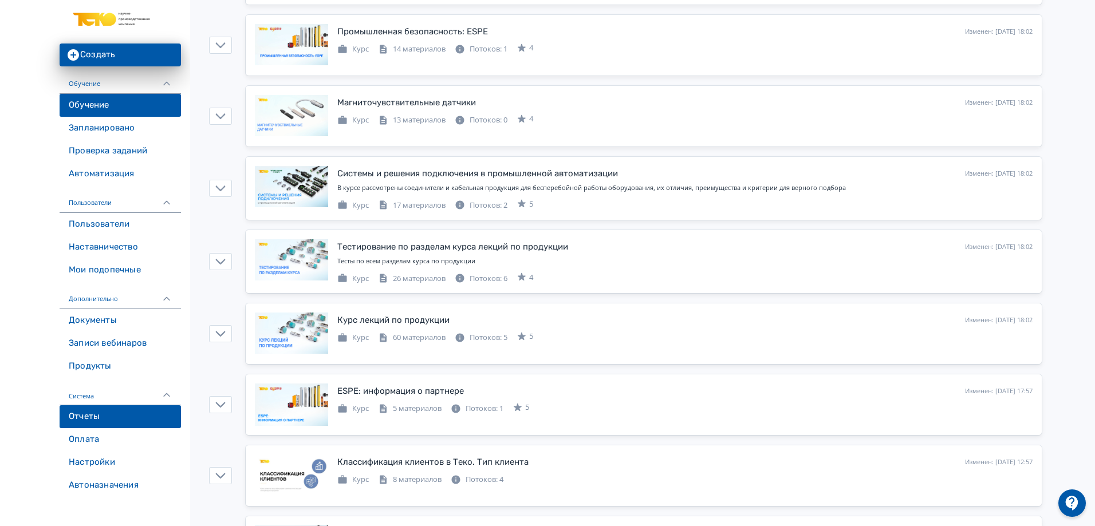
click at [76, 411] on link "Отчеты" at bounding box center [120, 416] width 121 height 23
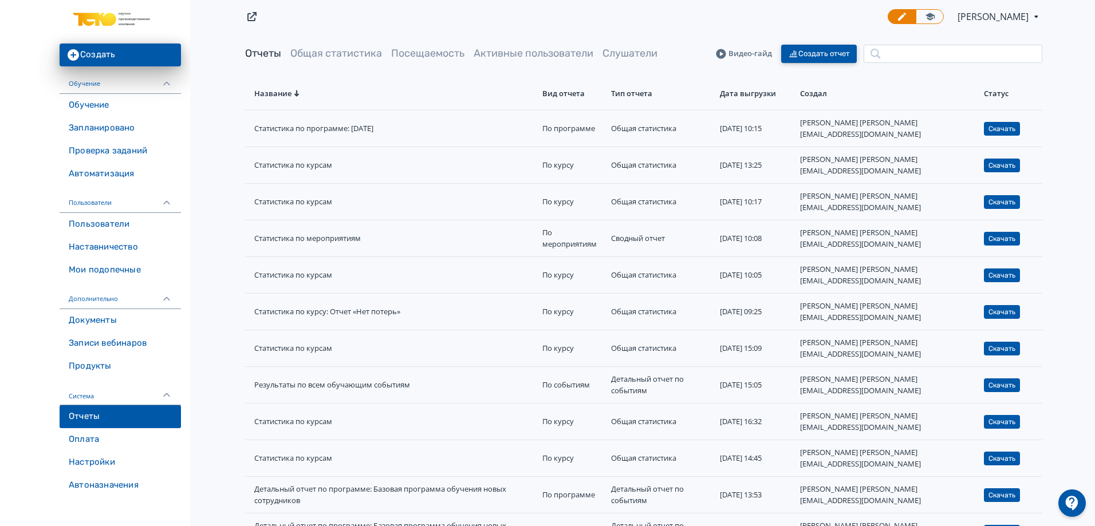
click at [828, 58] on button "Создать отчет" at bounding box center [819, 54] width 76 height 18
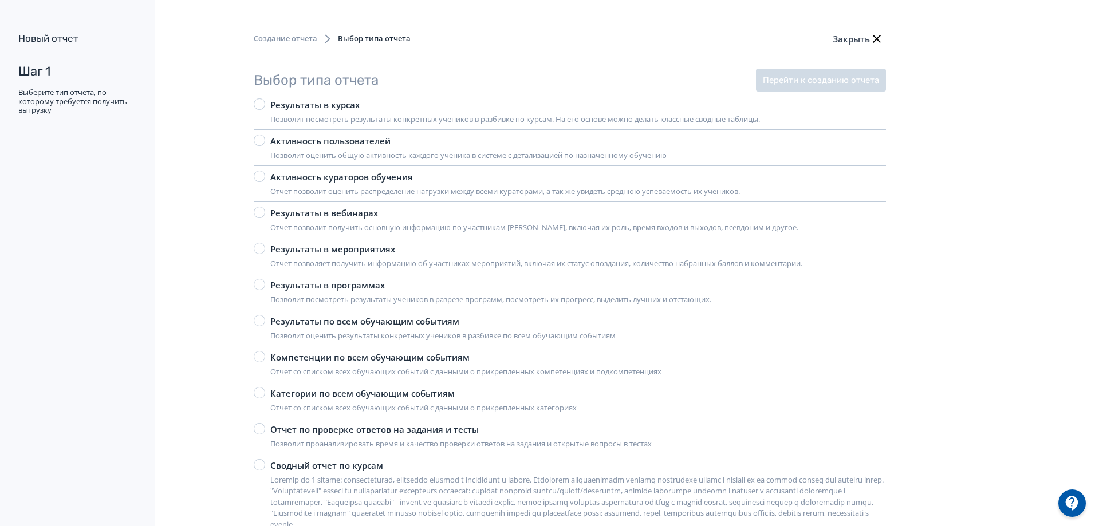
click at [262, 108] on div at bounding box center [259, 103] width 11 height 11
click at [785, 78] on button "Перейти к созданию отчета" at bounding box center [821, 80] width 130 height 23
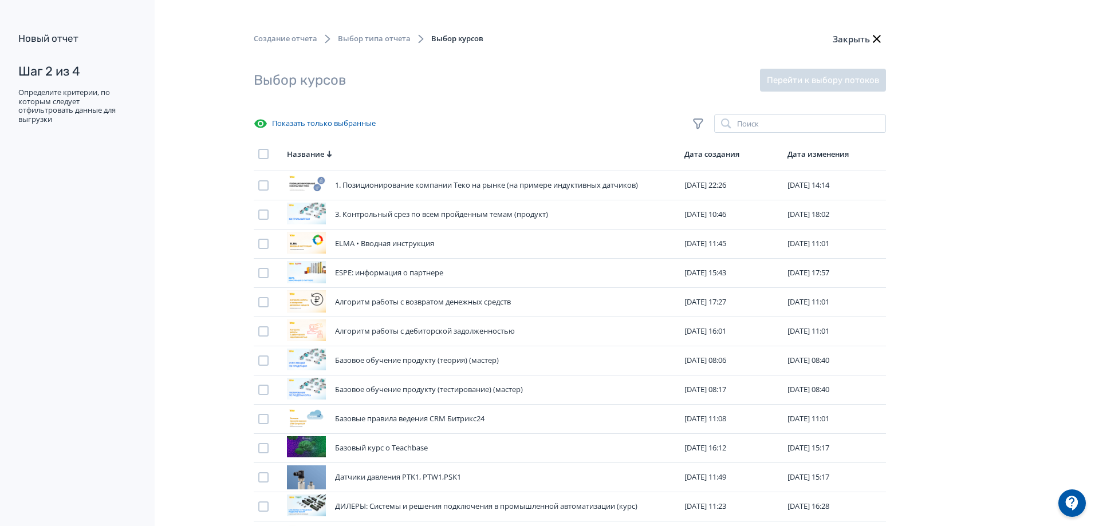
click at [262, 151] on div at bounding box center [263, 154] width 10 height 10
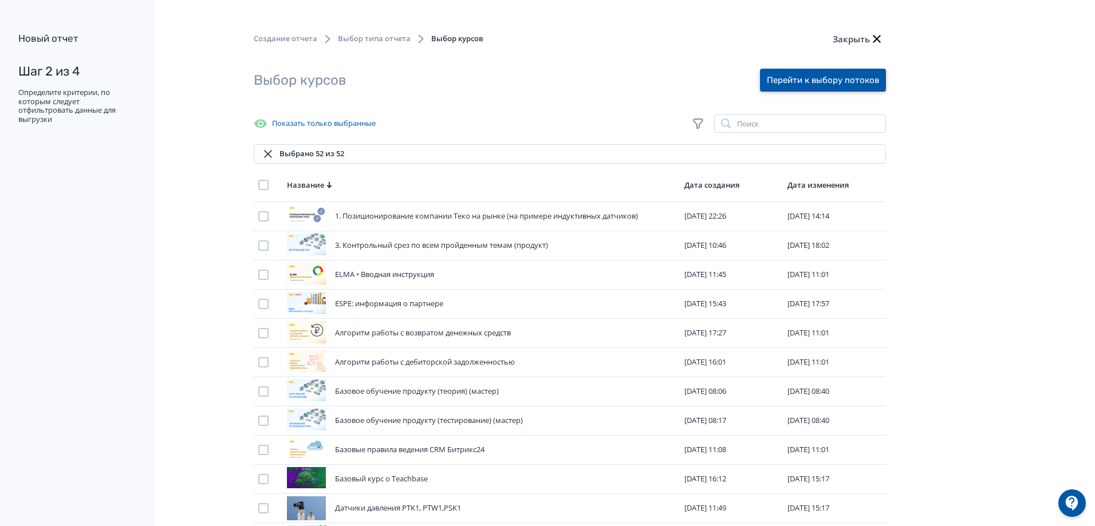
click at [802, 75] on button "Перейти к выбору потоков" at bounding box center [823, 80] width 126 height 23
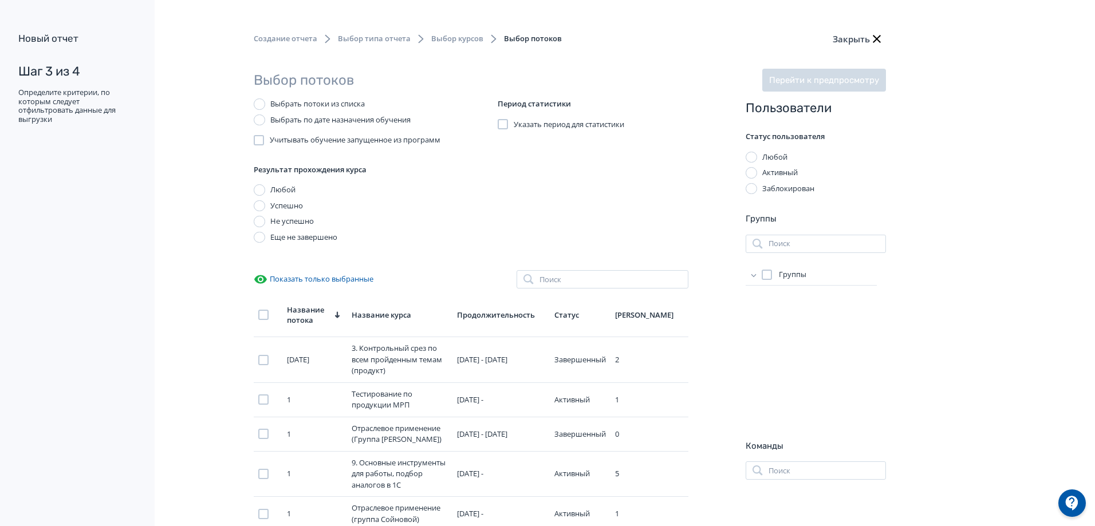
click at [502, 122] on div at bounding box center [503, 124] width 10 height 10
click at [578, 179] on input "**********" at bounding box center [543, 175] width 90 height 23
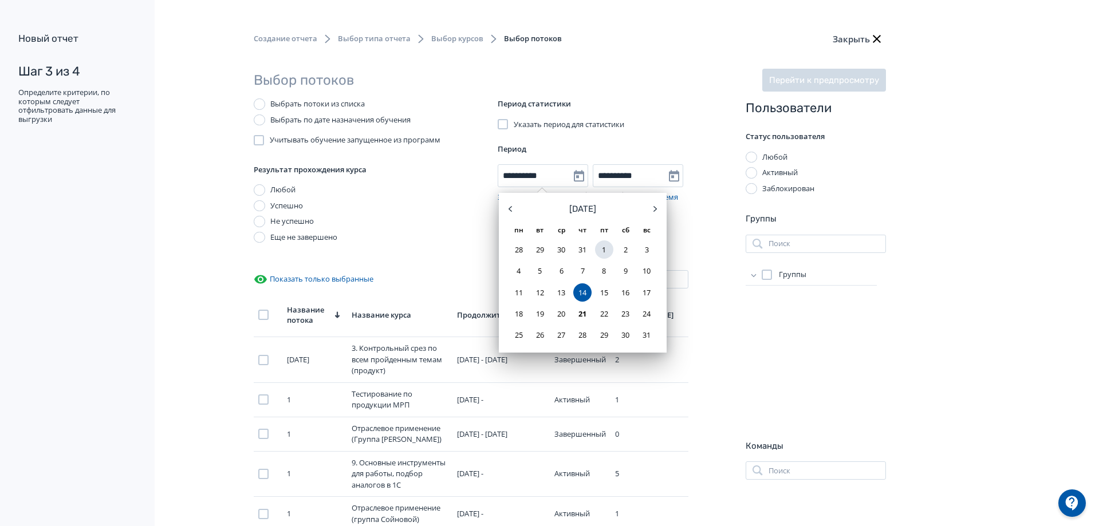
click at [605, 245] on div "1" at bounding box center [604, 250] width 18 height 18
type input "**********"
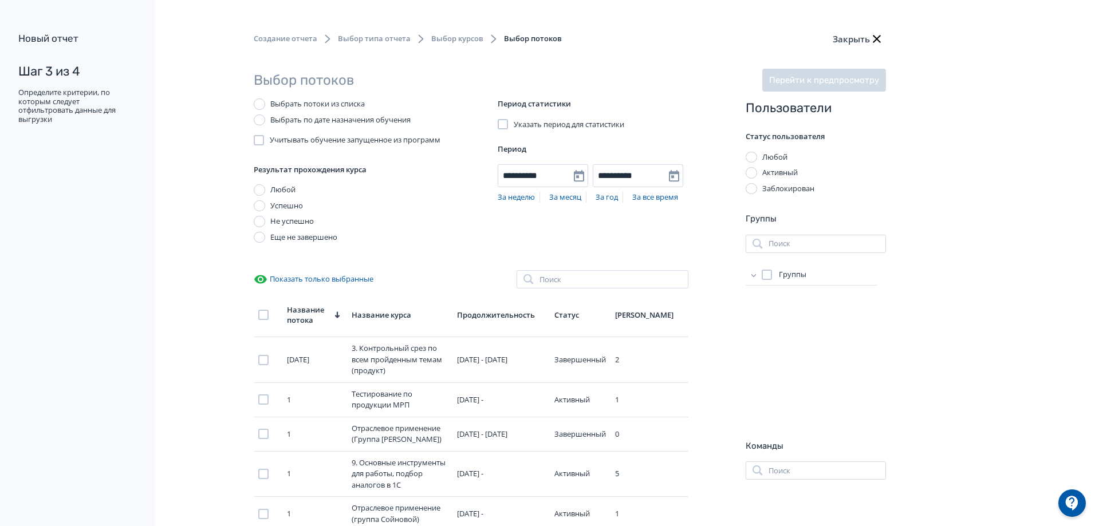
click at [750, 277] on icon at bounding box center [753, 274] width 11 height 11
click at [781, 336] on div at bounding box center [778, 338] width 10 height 10
click at [776, 405] on div at bounding box center [778, 401] width 10 height 10
click at [779, 384] on div at bounding box center [778, 386] width 10 height 10
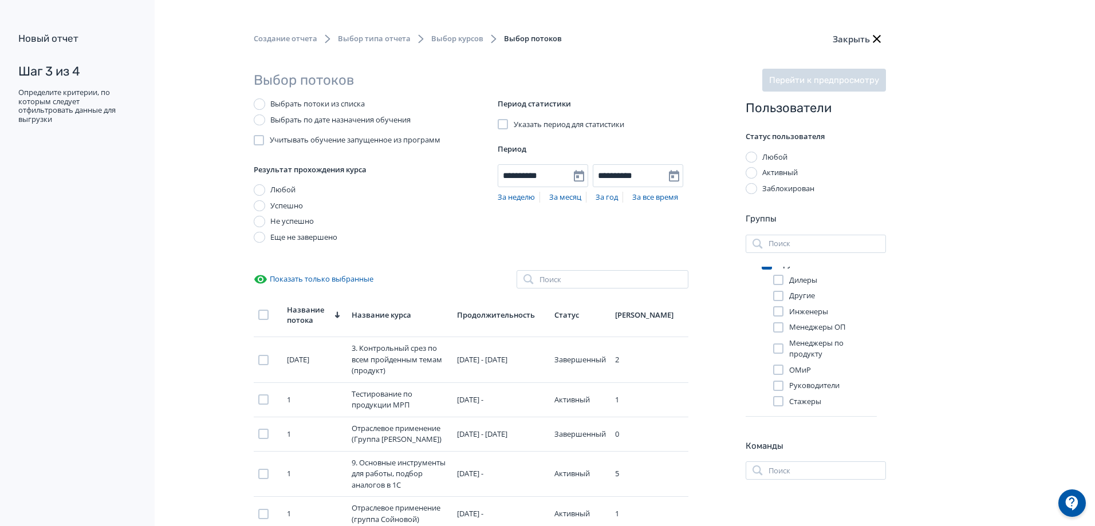
click at [781, 384] on div at bounding box center [778, 386] width 10 height 10
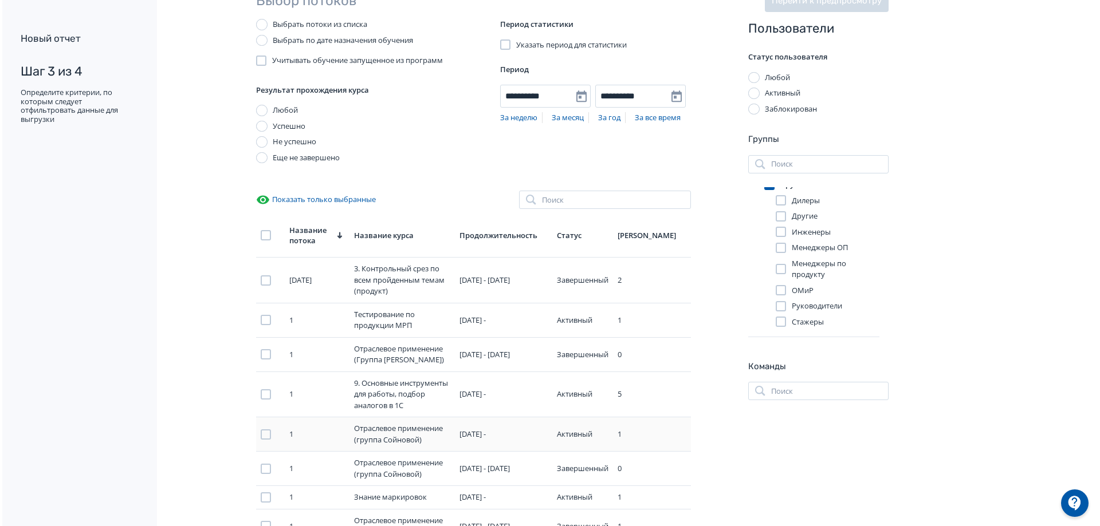
scroll to position [0, 0]
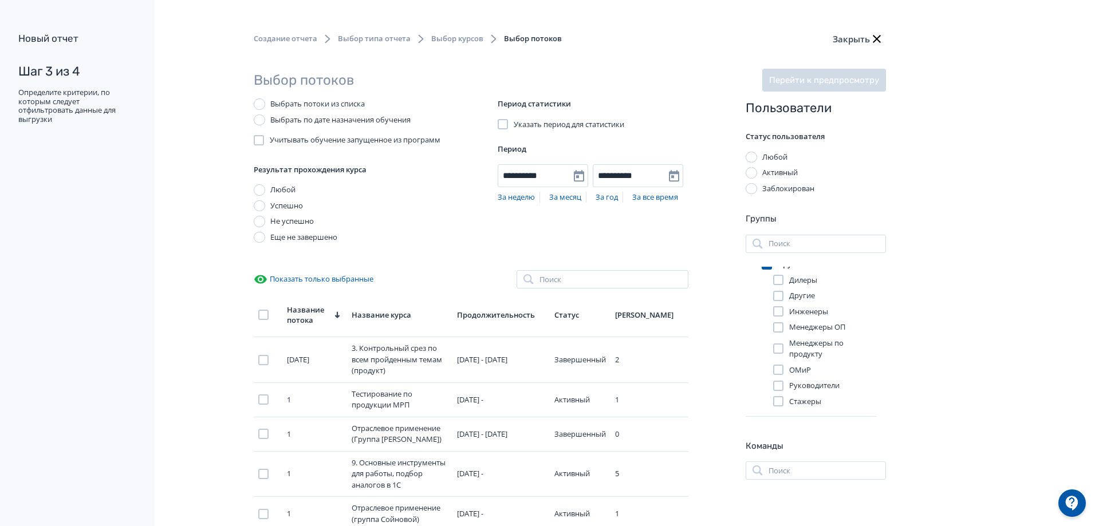
click at [263, 317] on div at bounding box center [263, 315] width 10 height 10
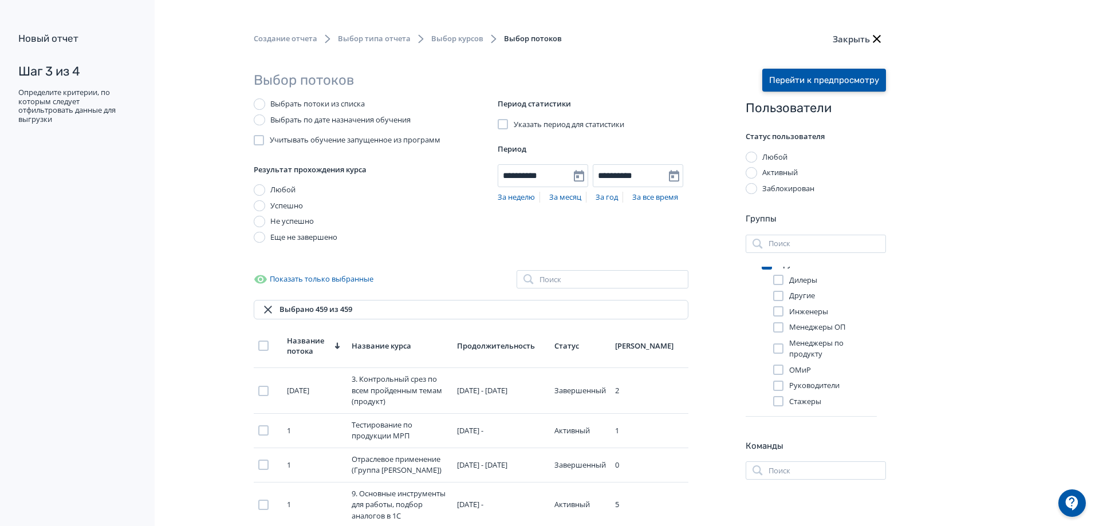
click at [852, 74] on button "Перейти к предпросмотру" at bounding box center [824, 80] width 124 height 23
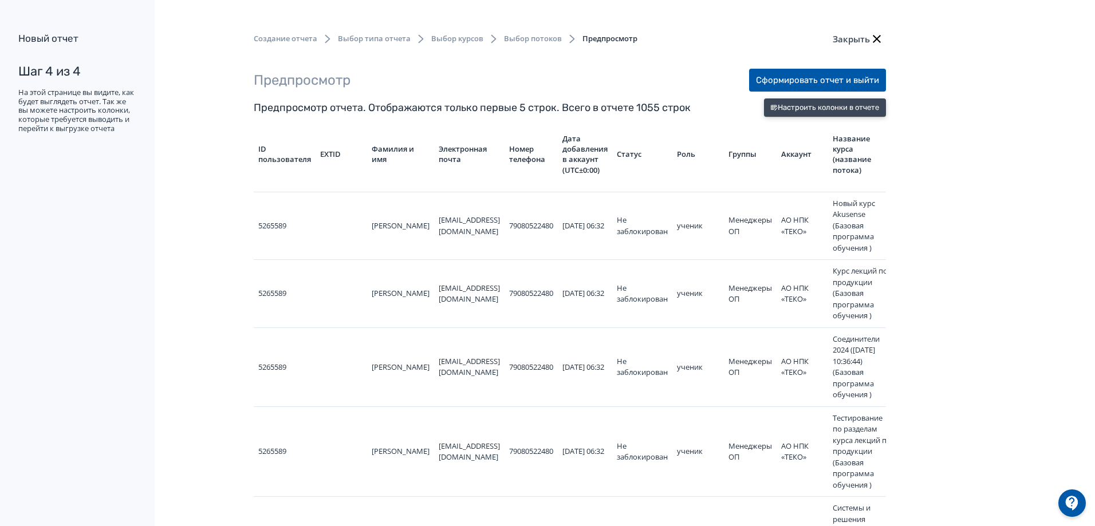
click at [781, 110] on button "Настроить колонки в отчете" at bounding box center [825, 107] width 122 height 18
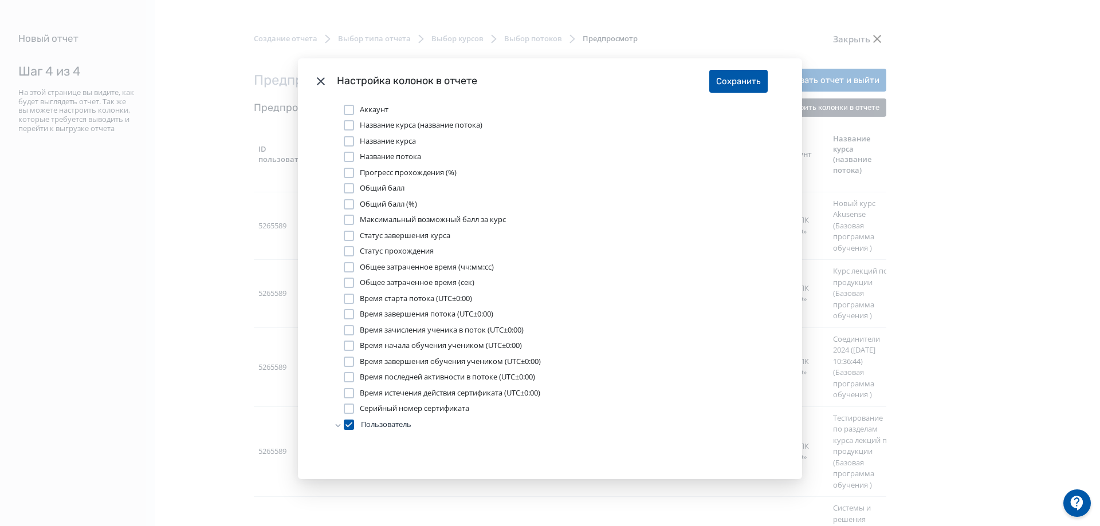
click at [348, 108] on div "Modal" at bounding box center [349, 110] width 10 height 10
click at [347, 128] on div "Modal" at bounding box center [349, 125] width 10 height 10
click at [348, 159] on div "Modal" at bounding box center [349, 157] width 10 height 10
click at [344, 187] on div "Modal" at bounding box center [349, 188] width 10 height 10
click at [346, 216] on div "Modal" at bounding box center [349, 220] width 10 height 10
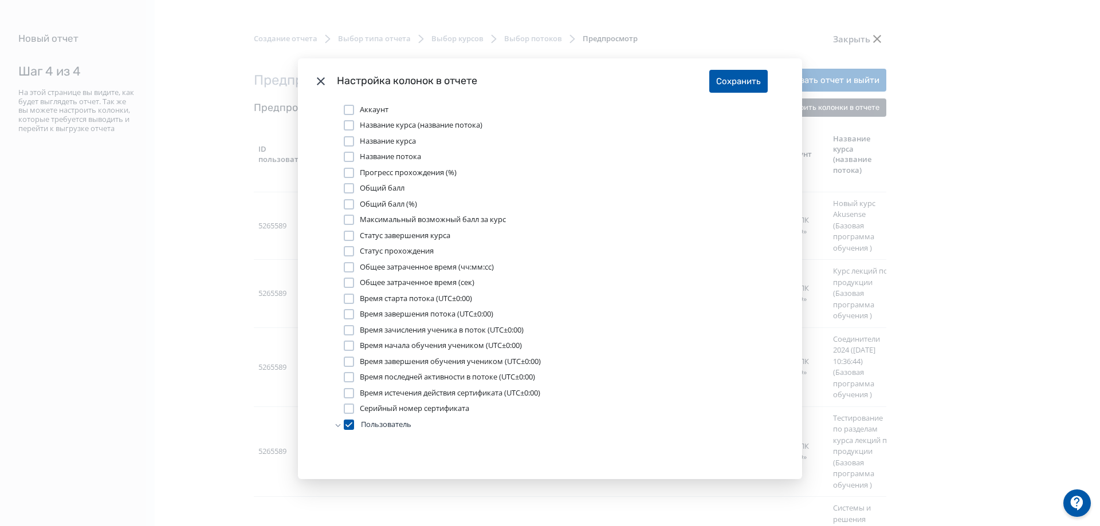
click at [346, 231] on div "Modal" at bounding box center [349, 236] width 10 height 10
click at [347, 253] on div "Modal" at bounding box center [349, 251] width 10 height 10
click at [347, 263] on div "Modal" at bounding box center [349, 267] width 10 height 10
click at [345, 279] on div "Modal" at bounding box center [349, 283] width 10 height 10
click at [348, 299] on div "Modal" at bounding box center [349, 299] width 10 height 10
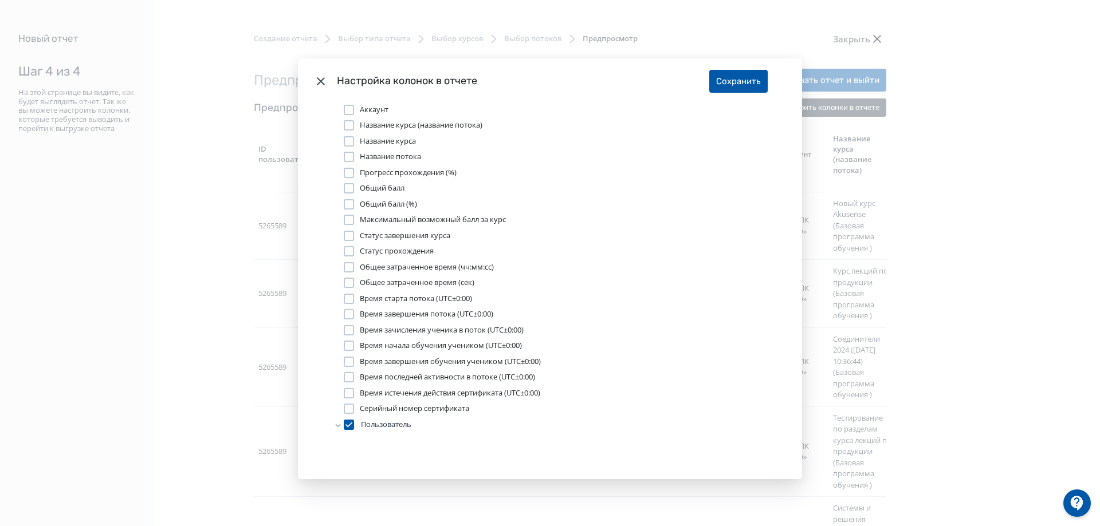
click at [349, 314] on div "Modal" at bounding box center [349, 314] width 10 height 10
click at [349, 336] on label "Время зачисления ученика в поток (UTC±0:00)" at bounding box center [434, 330] width 180 height 11
click at [347, 351] on label "Время начала обучения учеником (UTC±0:00)" at bounding box center [433, 345] width 178 height 11
click at [344, 368] on div "Аккаунт Название курса (название потока) Название курса Название потока Прогрес…" at bounding box center [550, 267] width 412 height 326
click at [345, 363] on div "Modal" at bounding box center [349, 362] width 10 height 10
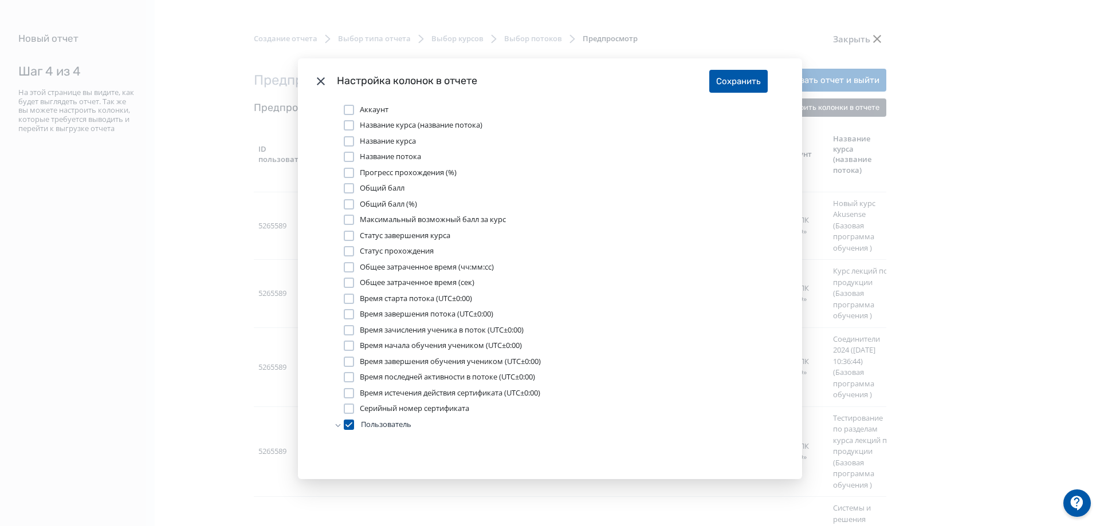
click at [344, 373] on div "Modal" at bounding box center [349, 377] width 10 height 10
click at [345, 392] on div "Modal" at bounding box center [349, 393] width 10 height 10
click at [345, 408] on div "Modal" at bounding box center [349, 409] width 10 height 10
click at [336, 428] on icon "Modal" at bounding box center [337, 424] width 7 height 7
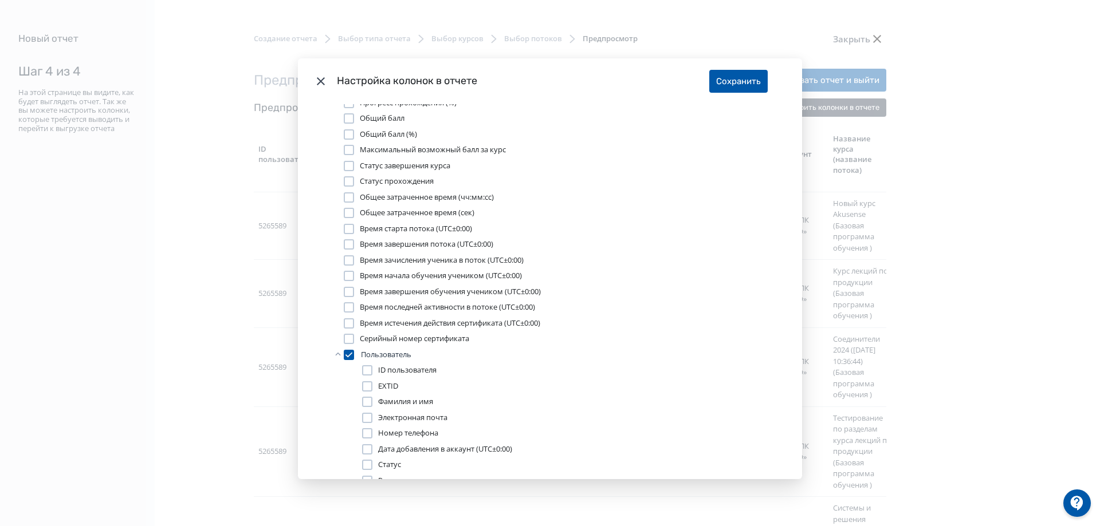
scroll to position [115, 0]
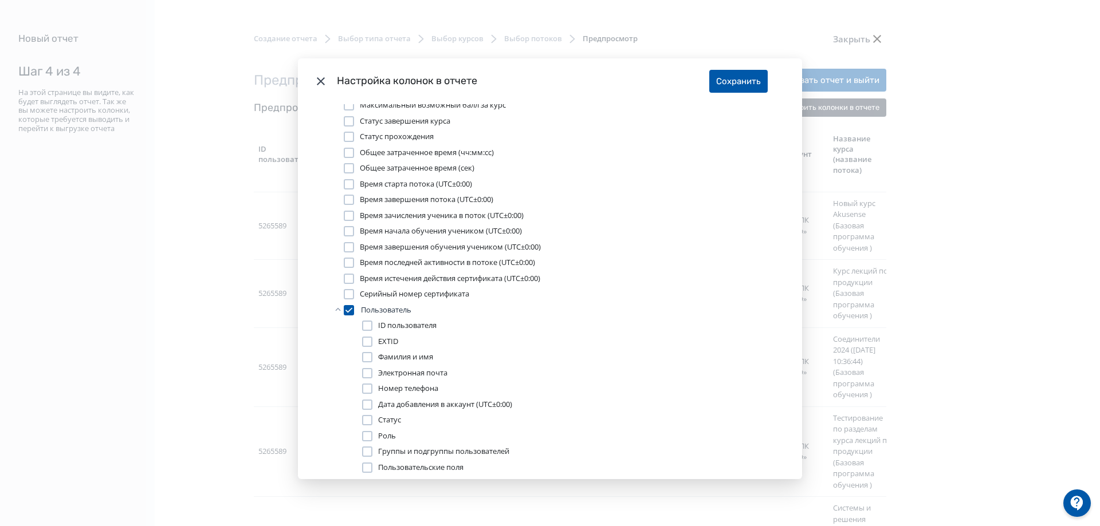
click at [368, 328] on div "Modal" at bounding box center [367, 326] width 10 height 10
click at [363, 334] on div "ID пользователя EXTID Фамилия и имя Электронная почта Номер телефона Дата добав…" at bounding box center [559, 396] width 394 height 153
click at [368, 343] on div "Modal" at bounding box center [367, 342] width 10 height 10
click at [365, 374] on div "Modal" at bounding box center [367, 373] width 10 height 10
click at [362, 391] on div "Modal" at bounding box center [367, 389] width 10 height 10
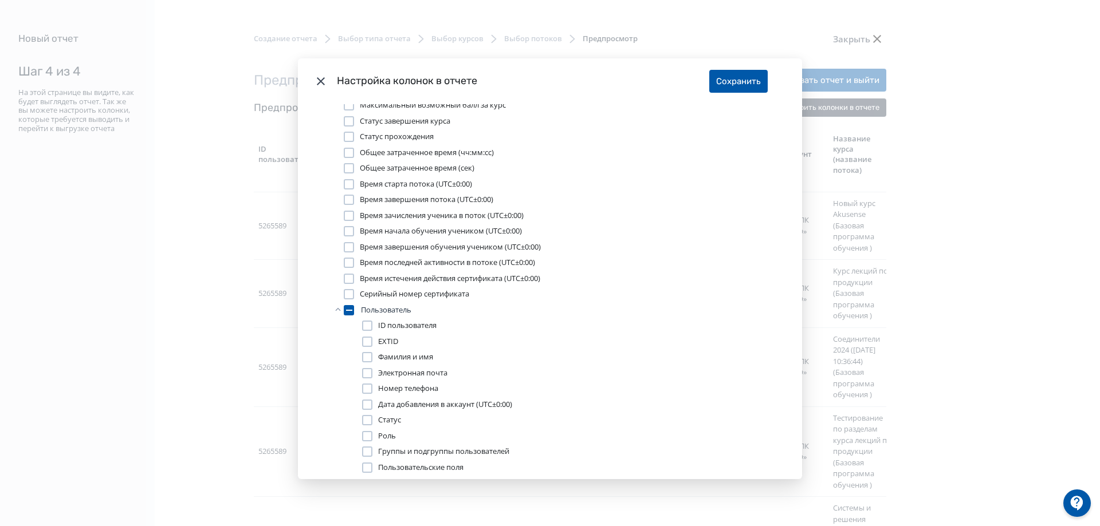
click at [362, 404] on div "Modal" at bounding box center [367, 405] width 10 height 10
click at [369, 422] on div "Modal" at bounding box center [367, 420] width 10 height 10
click at [367, 435] on div "Modal" at bounding box center [367, 436] width 10 height 10
click at [362, 454] on div "Modal" at bounding box center [367, 452] width 10 height 10
click at [365, 467] on div "Modal" at bounding box center [367, 468] width 10 height 10
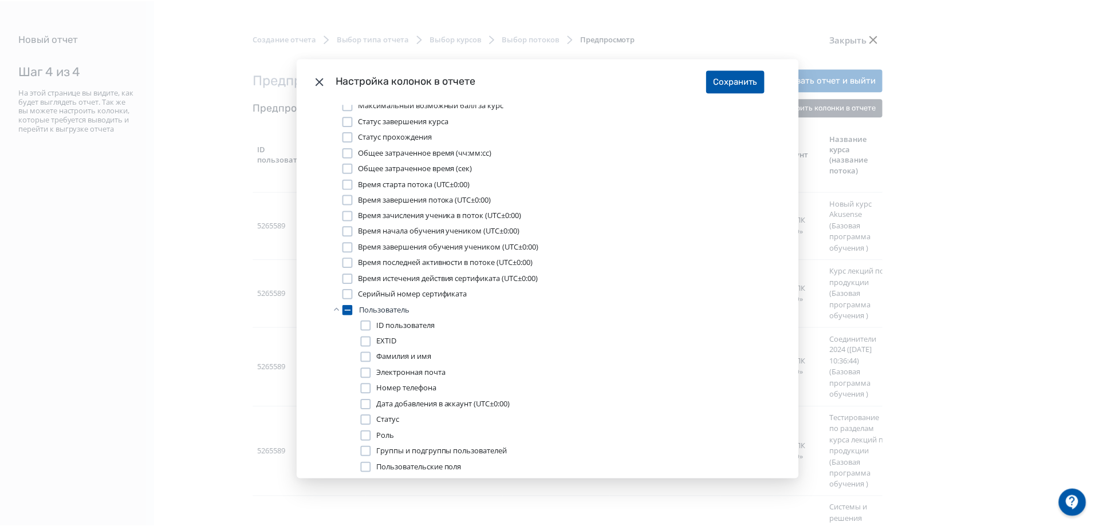
scroll to position [147, 0]
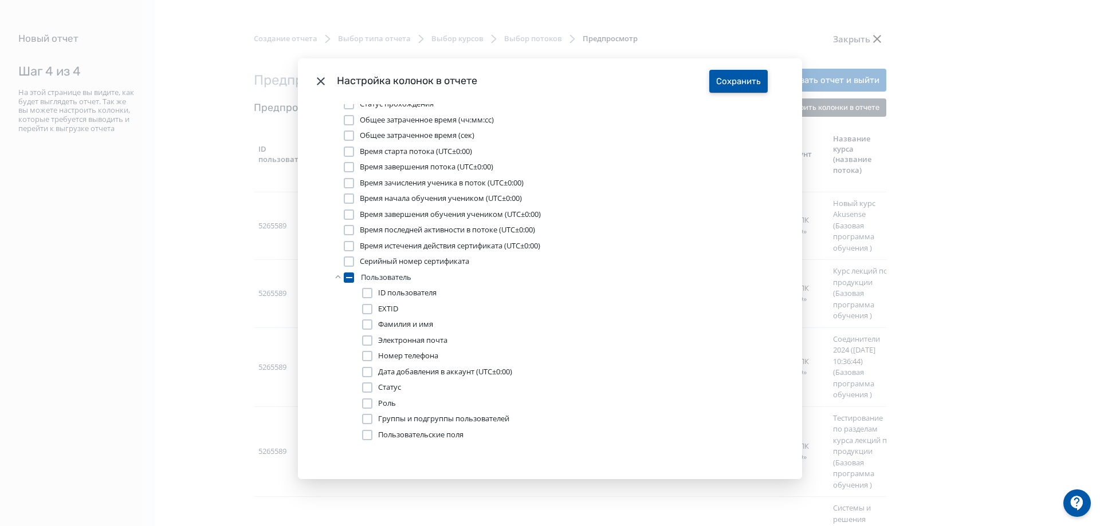
click at [733, 91] on button "Сохранить" at bounding box center [738, 81] width 58 height 23
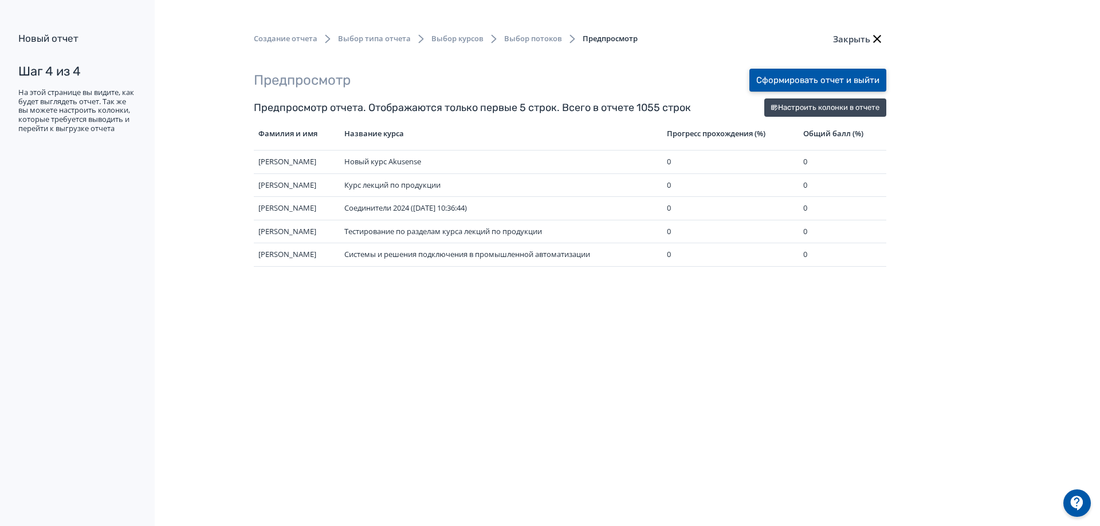
click at [838, 78] on button "Сформировать отчет и выйти" at bounding box center [817, 80] width 137 height 23
